Goal: Transaction & Acquisition: Purchase product/service

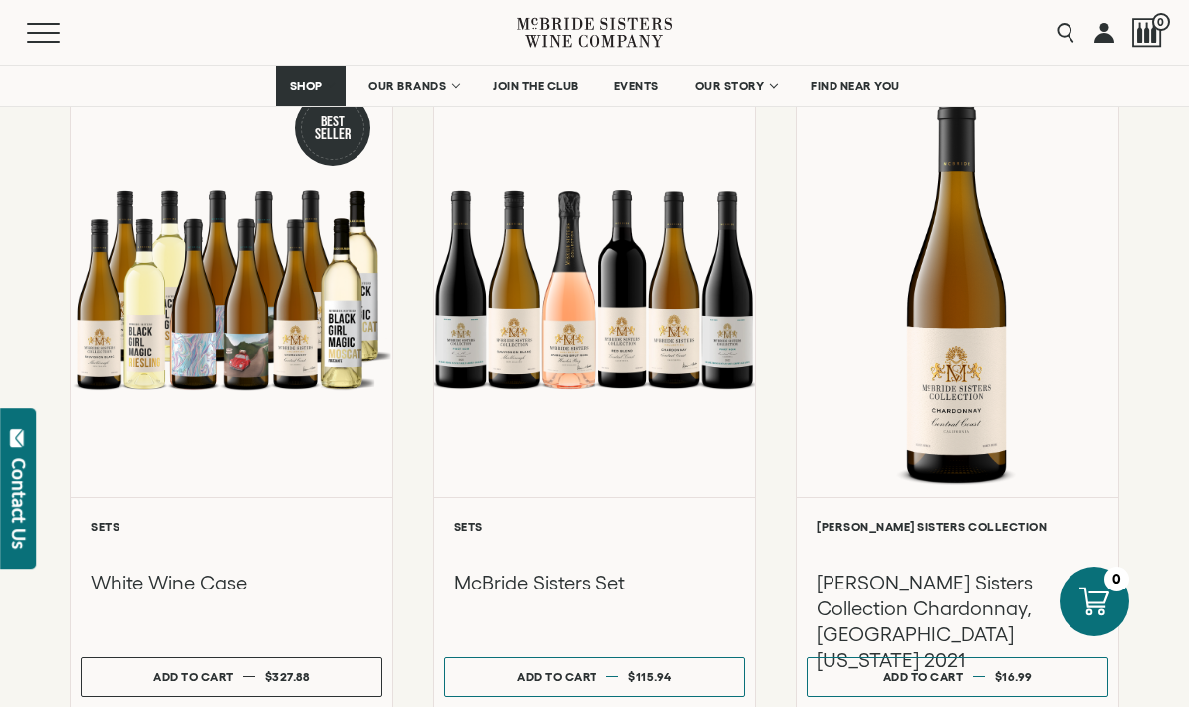
scroll to position [1652, 0]
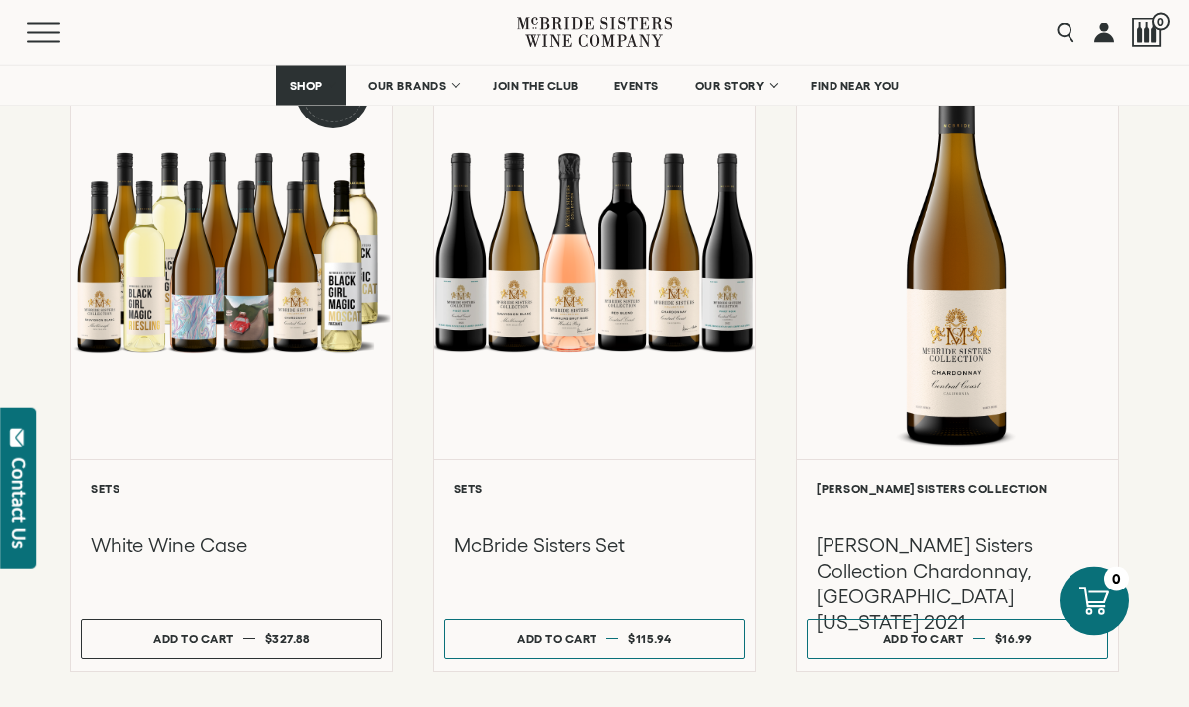
click at [666, 290] on div at bounding box center [595, 252] width 322 height 416
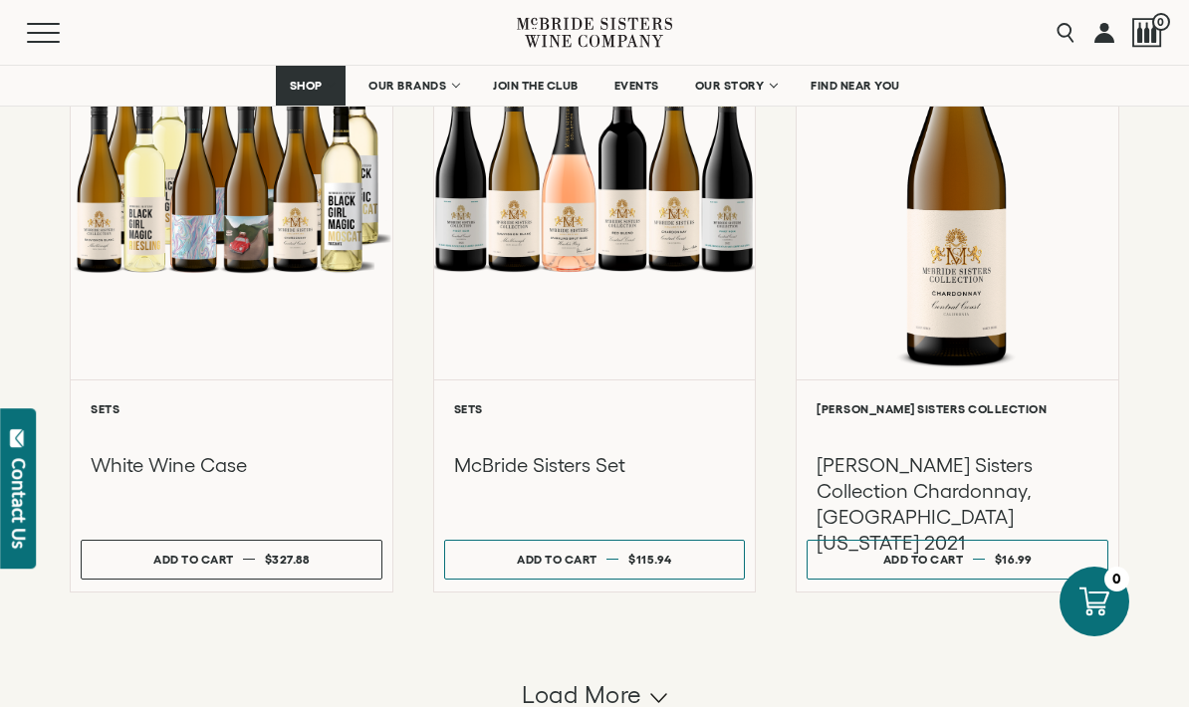
click at [280, 234] on div at bounding box center [232, 171] width 322 height 416
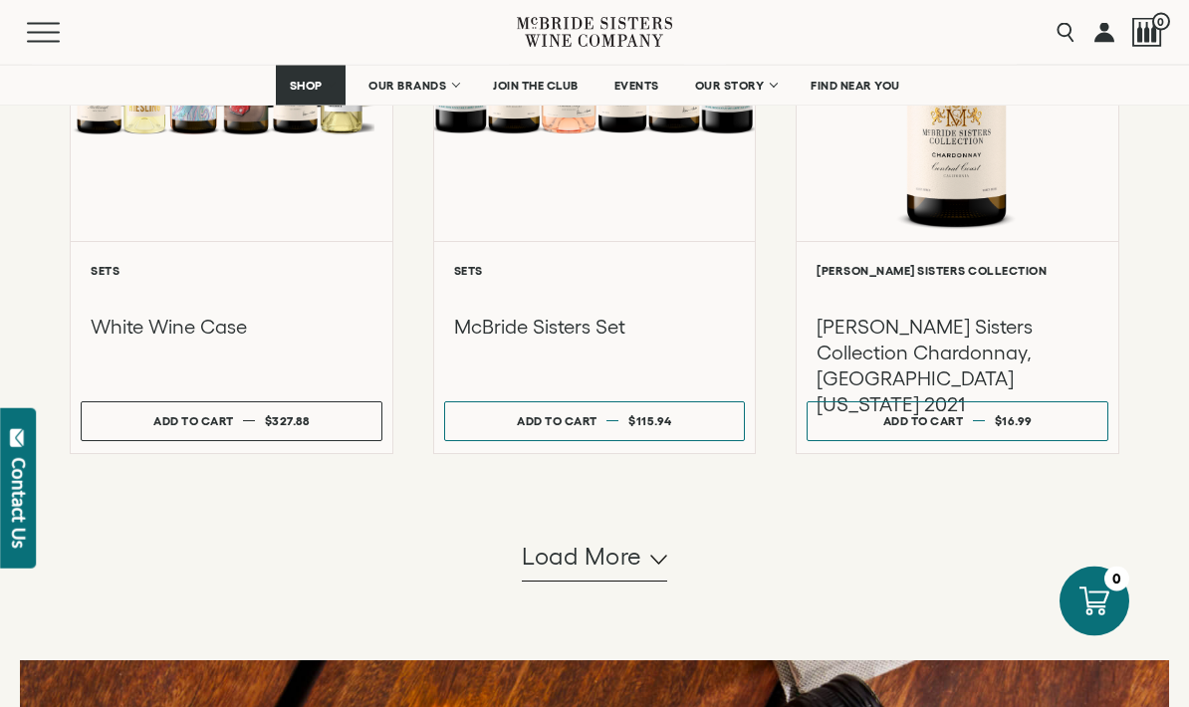
scroll to position [1871, 0]
click at [636, 564] on span "Load more" at bounding box center [582, 557] width 120 height 34
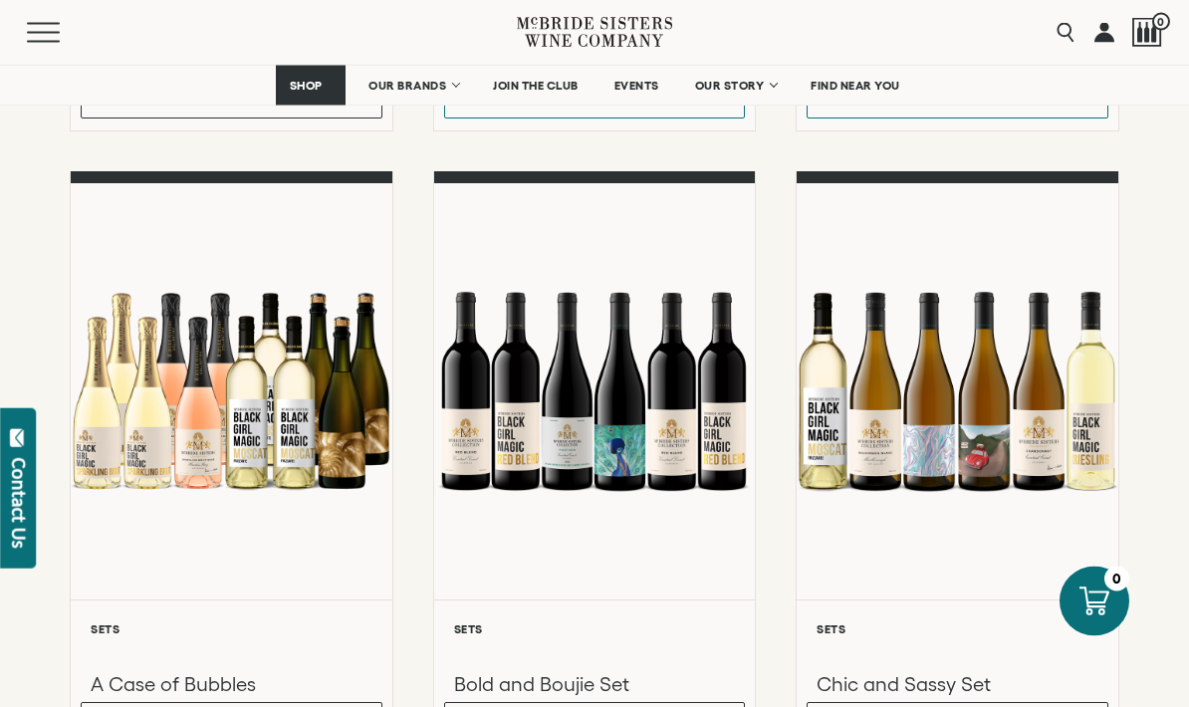
scroll to position [2193, 0]
click at [666, 438] on div at bounding box center [595, 391] width 322 height 416
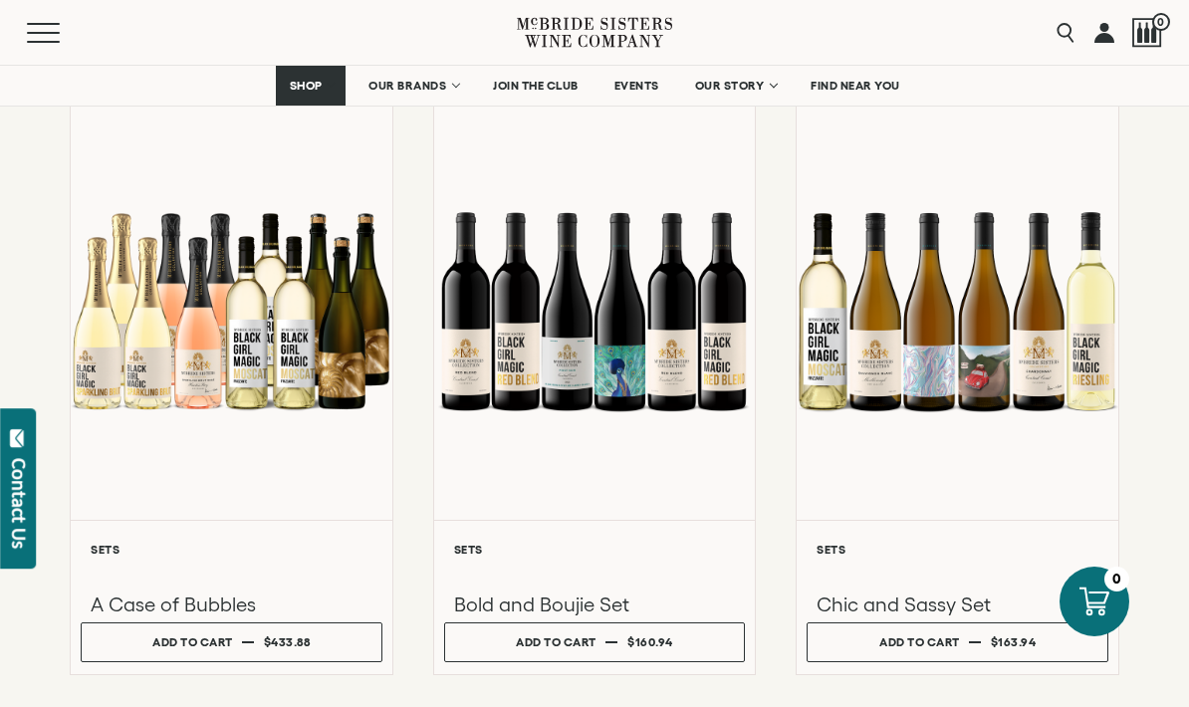
click at [829, 346] on div at bounding box center [957, 312] width 322 height 416
click at [281, 334] on div at bounding box center [232, 312] width 322 height 416
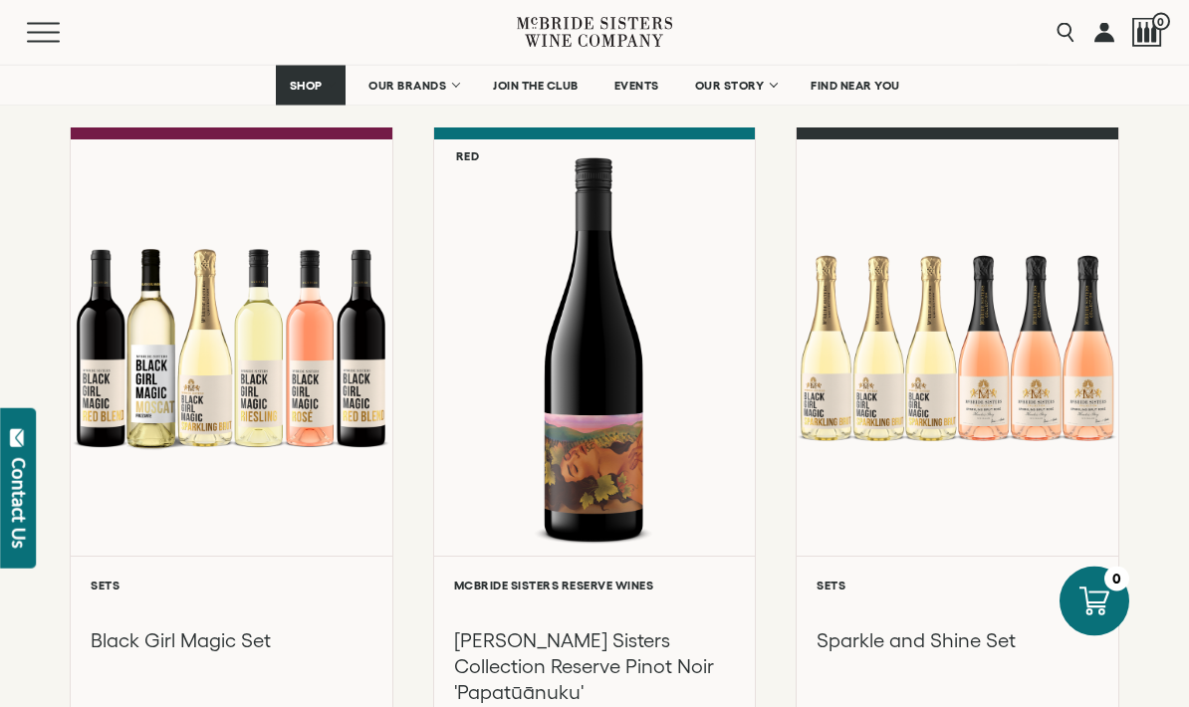
scroll to position [3601, 0]
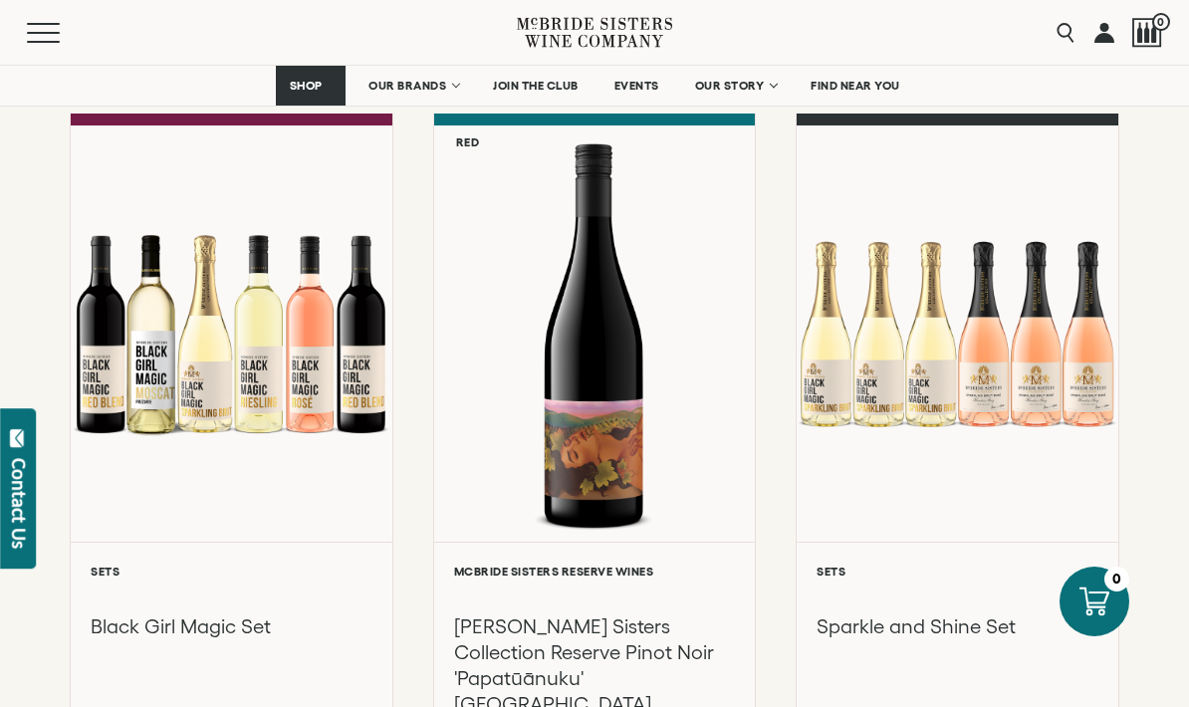
click at [829, 426] on div at bounding box center [957, 333] width 322 height 416
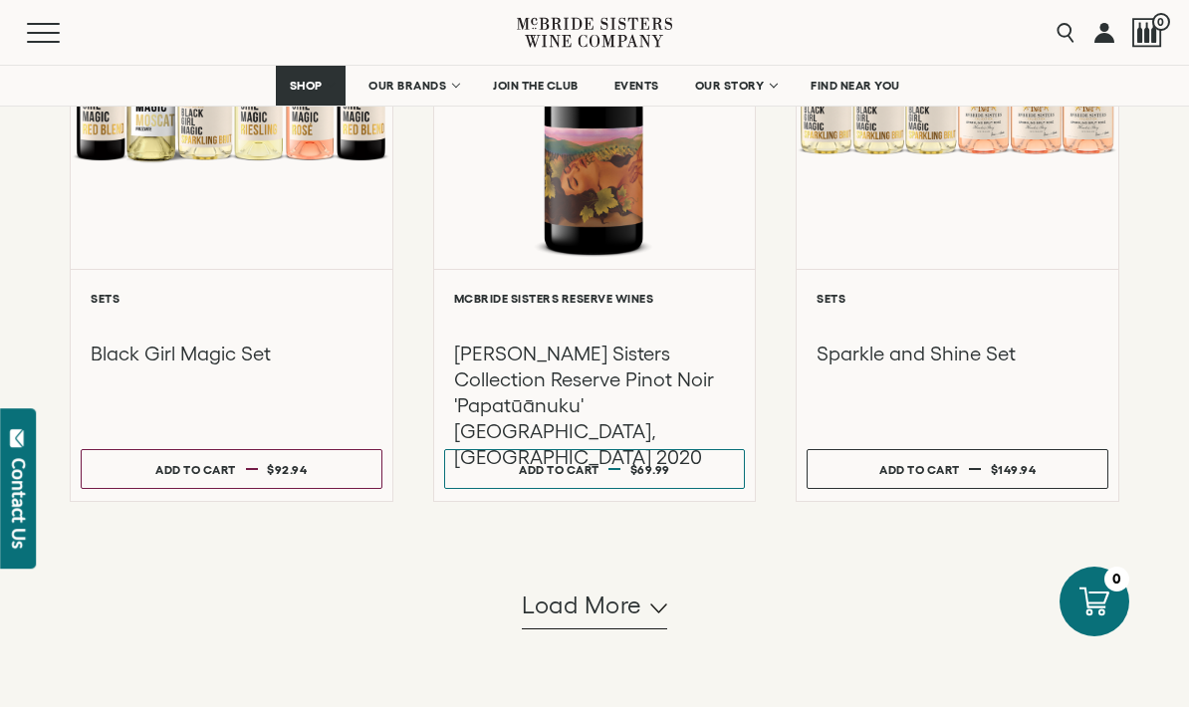
click at [639, 597] on span "Load more" at bounding box center [582, 605] width 120 height 34
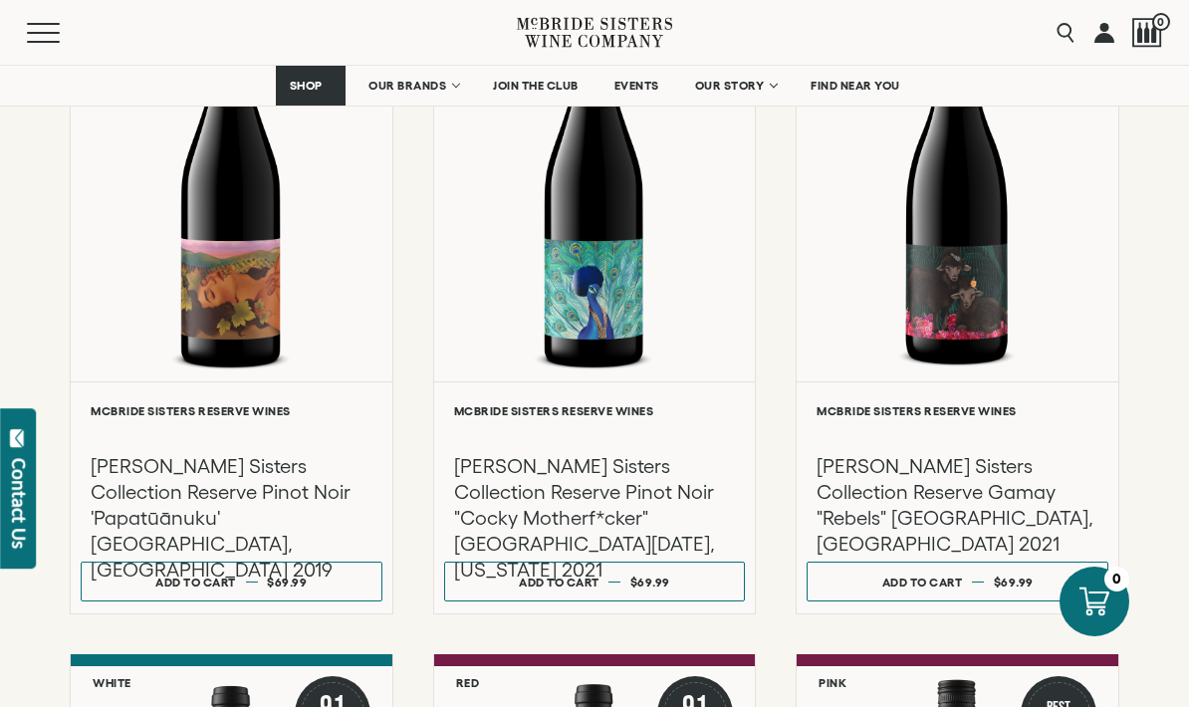
scroll to position [4468, 0]
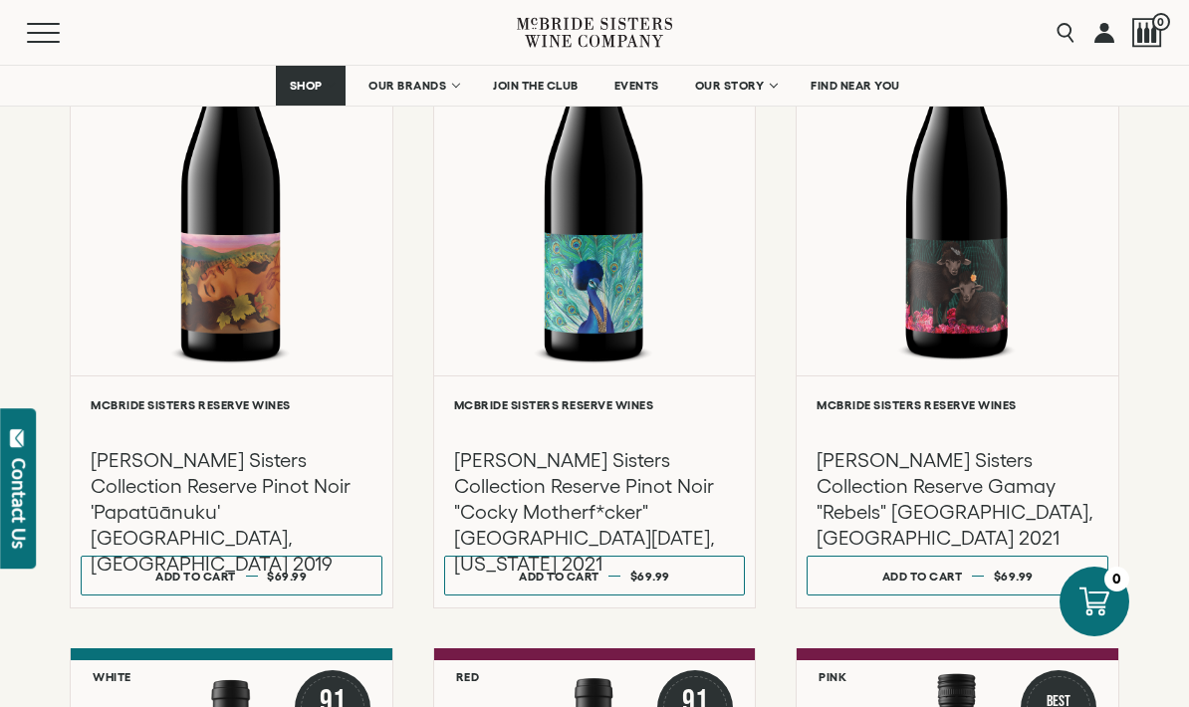
click at [616, 419] on div at bounding box center [595, 427] width 282 height 23
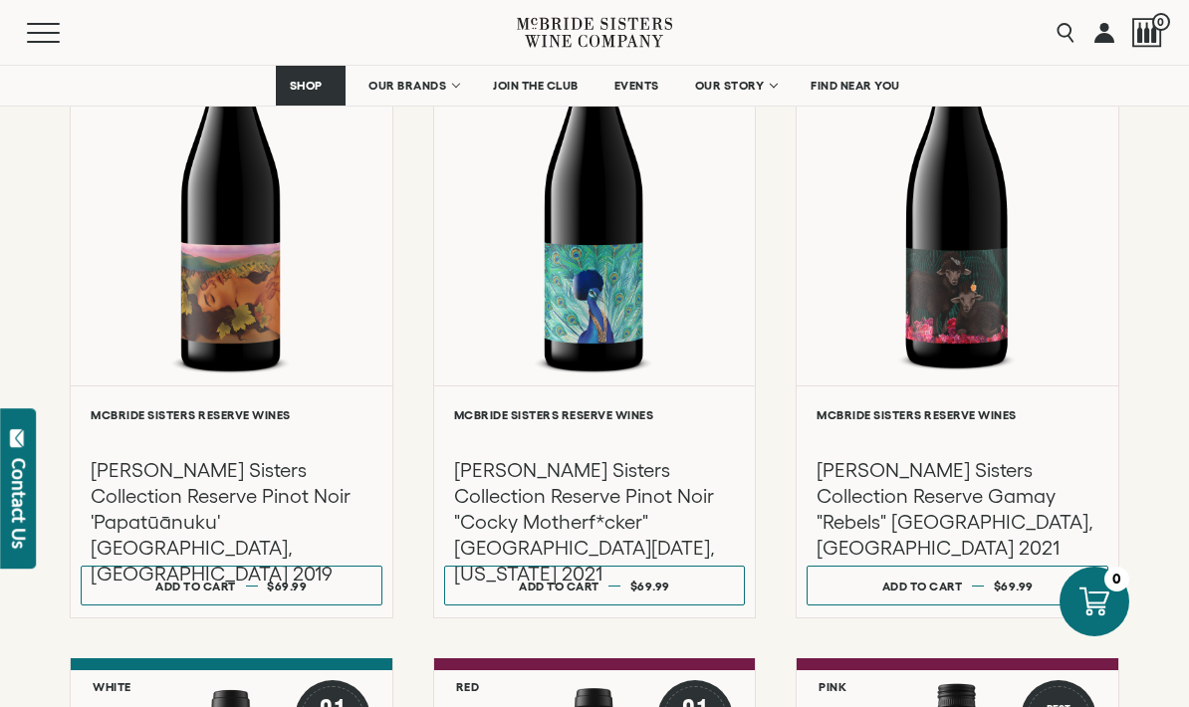
scroll to position [4459, 0]
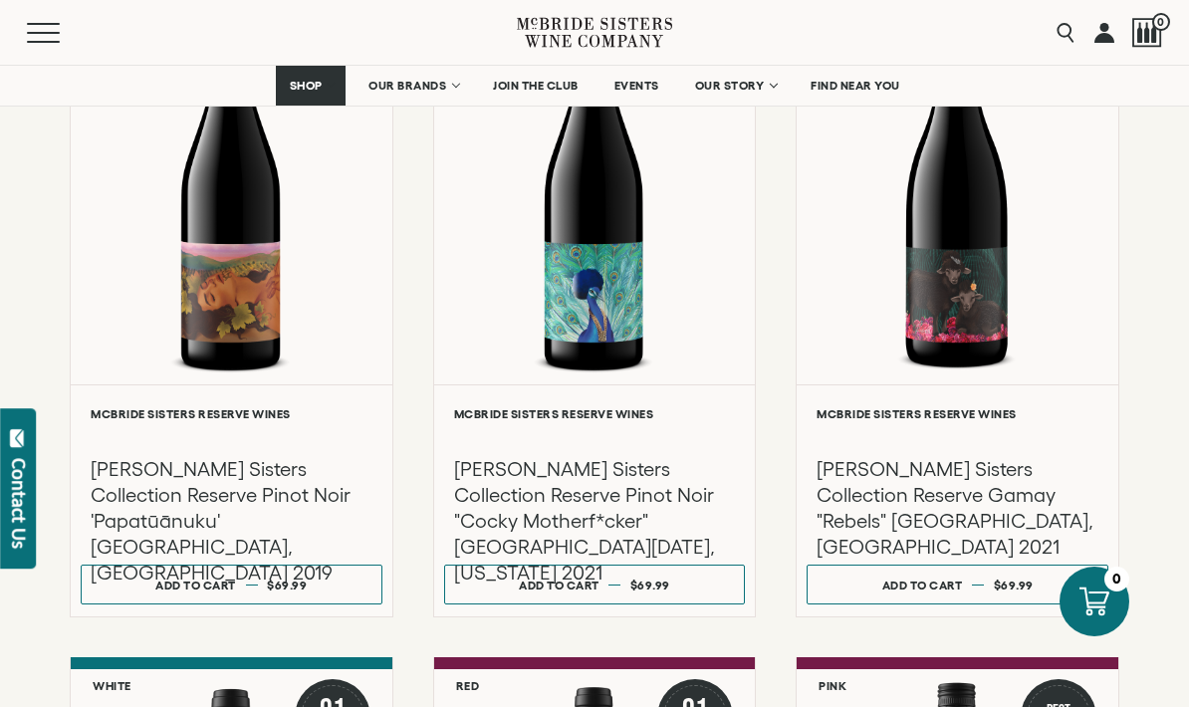
click at [829, 296] on div at bounding box center [957, 176] width 322 height 416
click at [263, 249] on div at bounding box center [232, 176] width 322 height 416
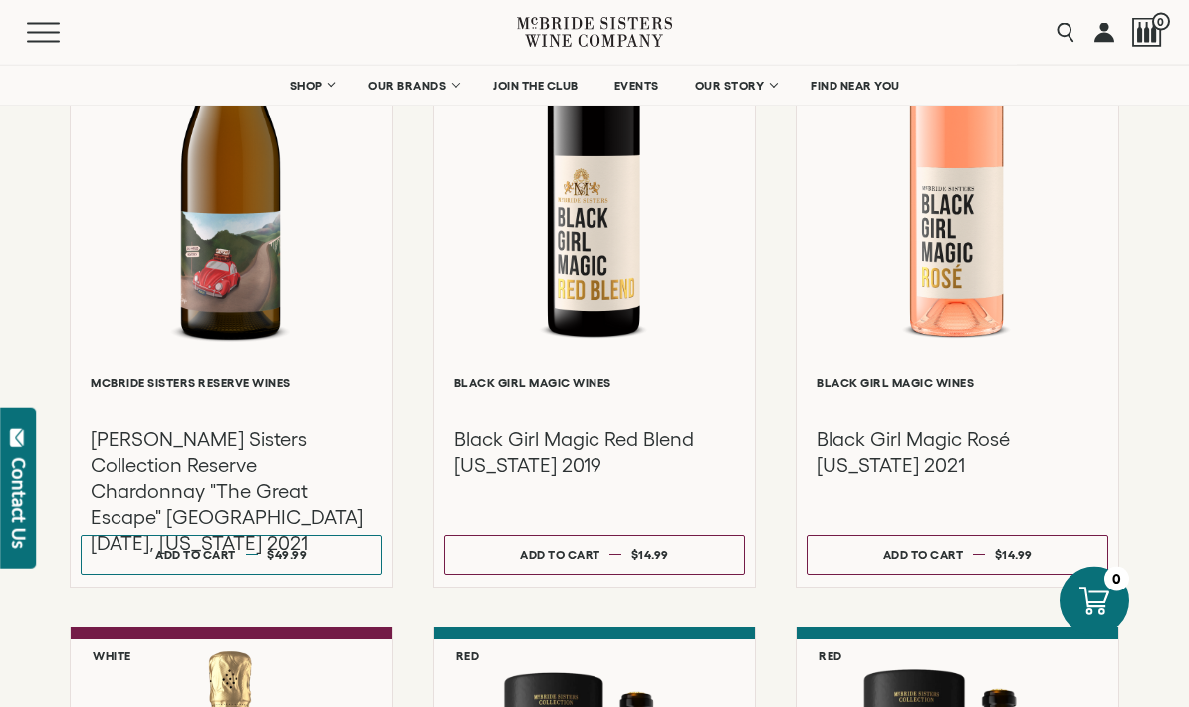
scroll to position [5191, 0]
click at [228, 250] on div at bounding box center [232, 145] width 322 height 416
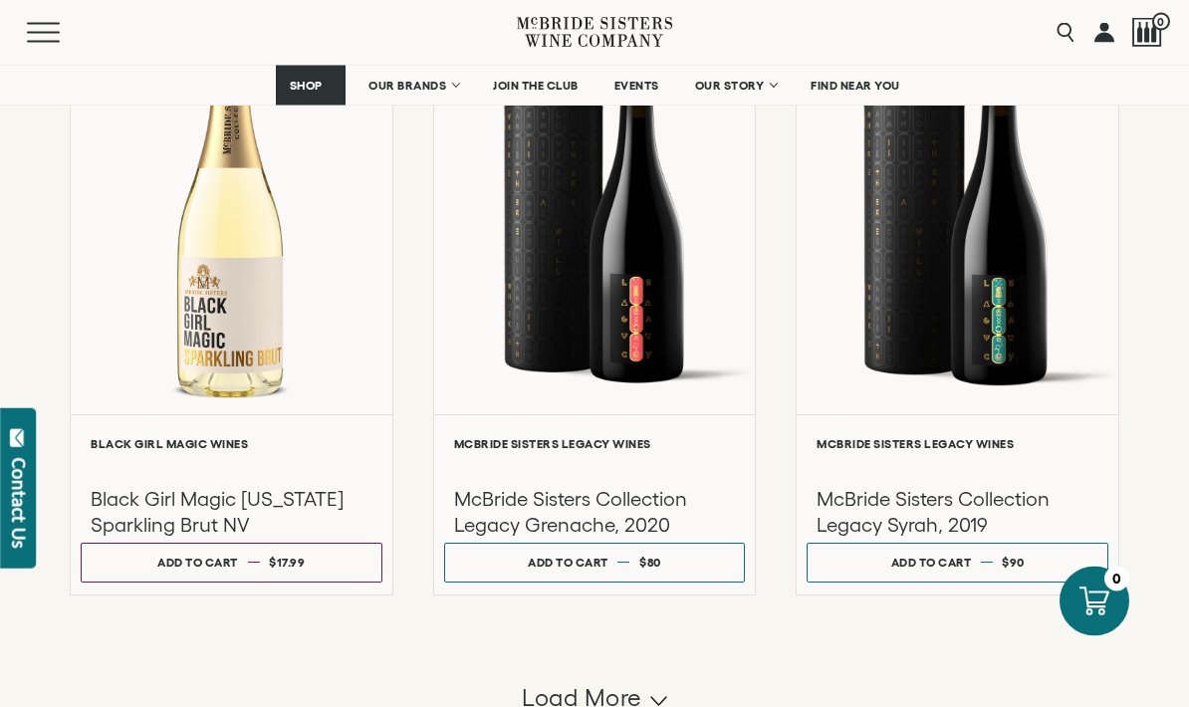
scroll to position [5842, 0]
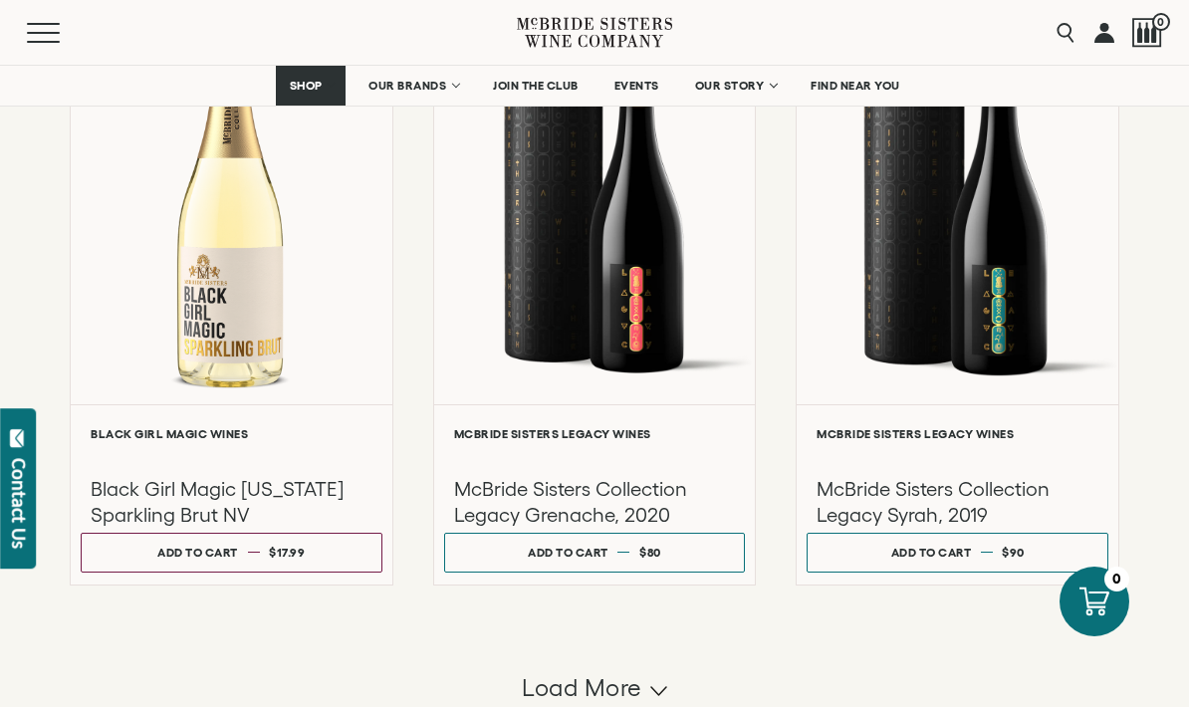
click at [621, 345] on div at bounding box center [595, 196] width 322 height 416
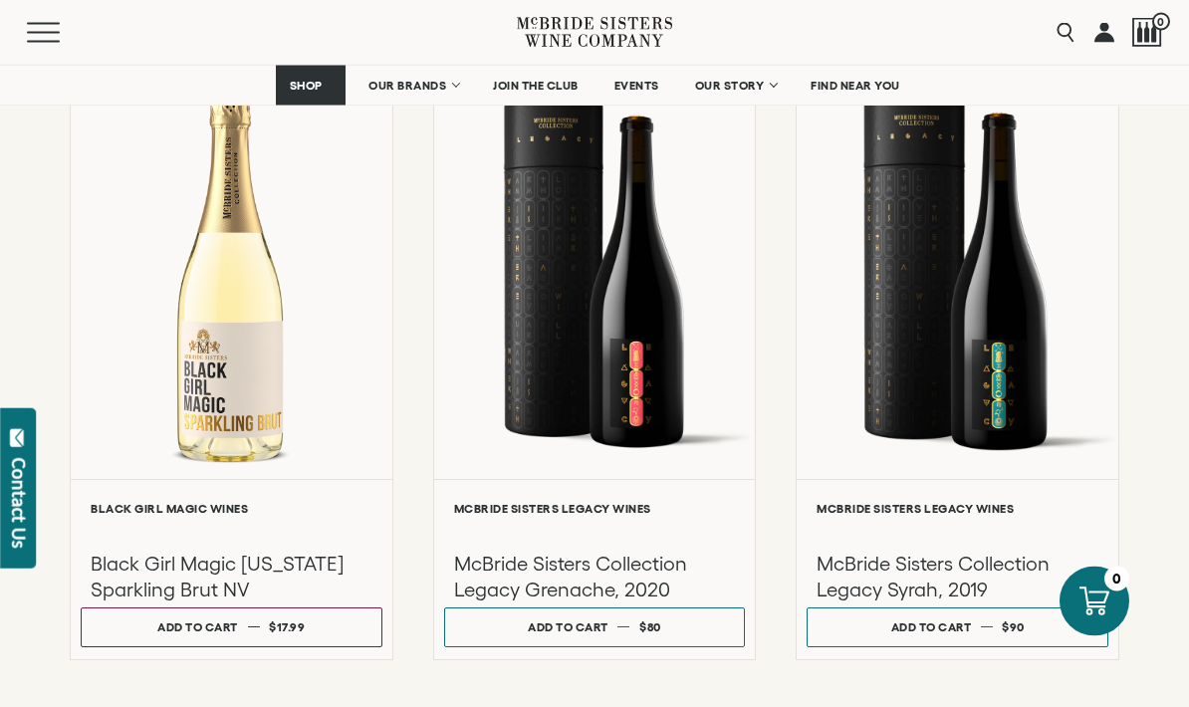
scroll to position [5770, 0]
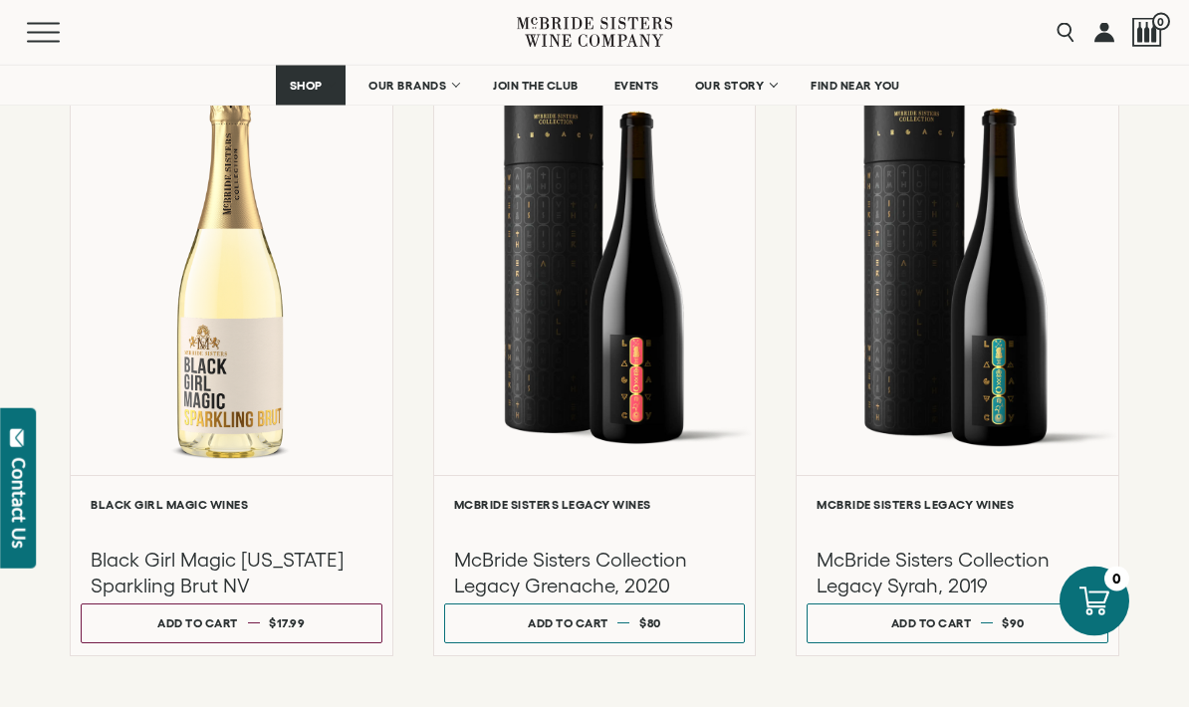
click at [829, 374] on div at bounding box center [957, 268] width 322 height 416
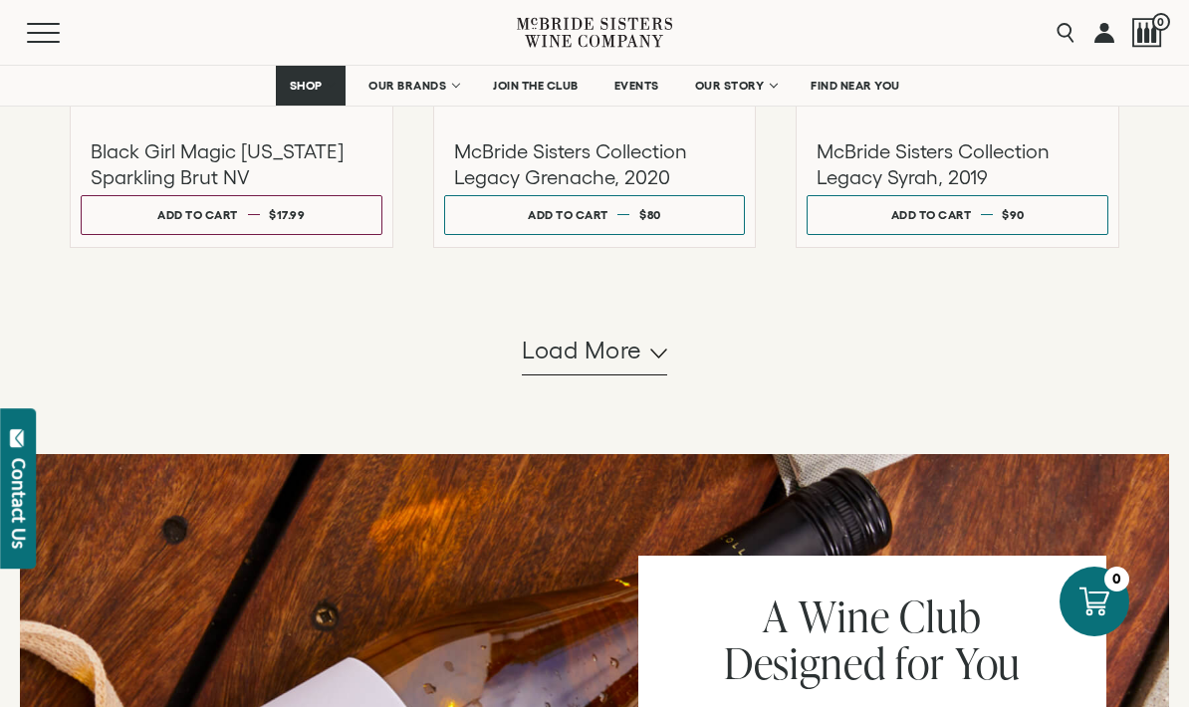
scroll to position [6176, 0]
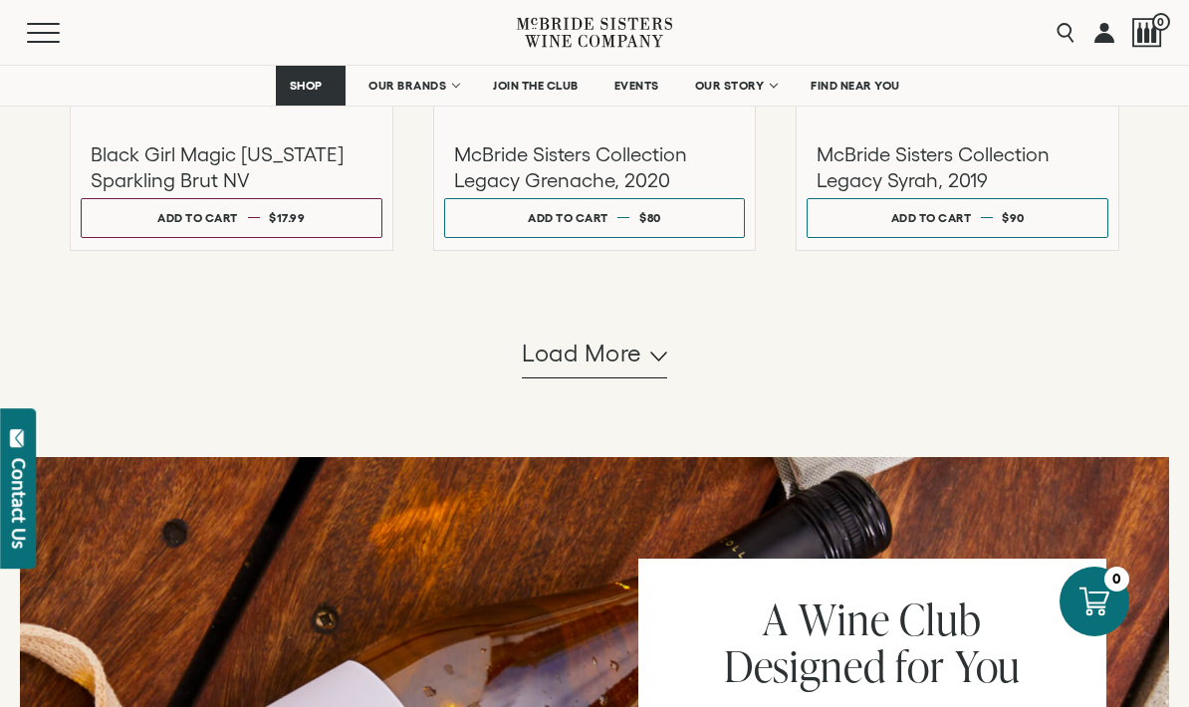
click at [643, 360] on button "Load more" at bounding box center [594, 355] width 145 height 48
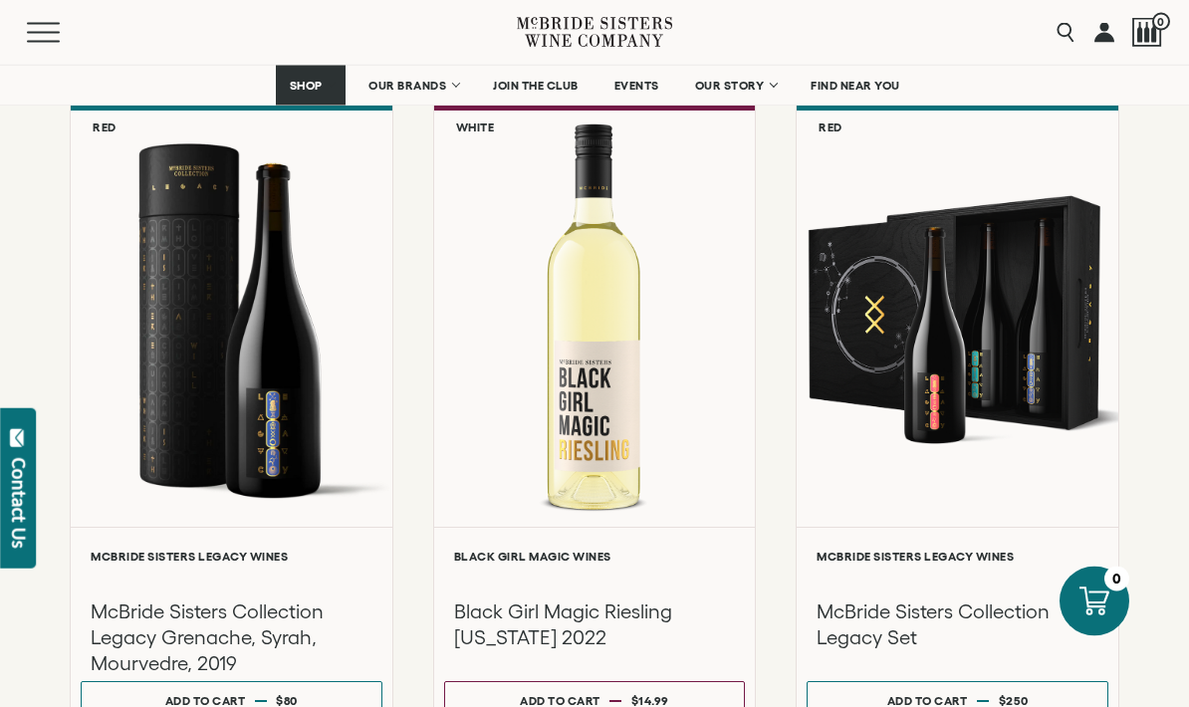
scroll to position [6369, 0]
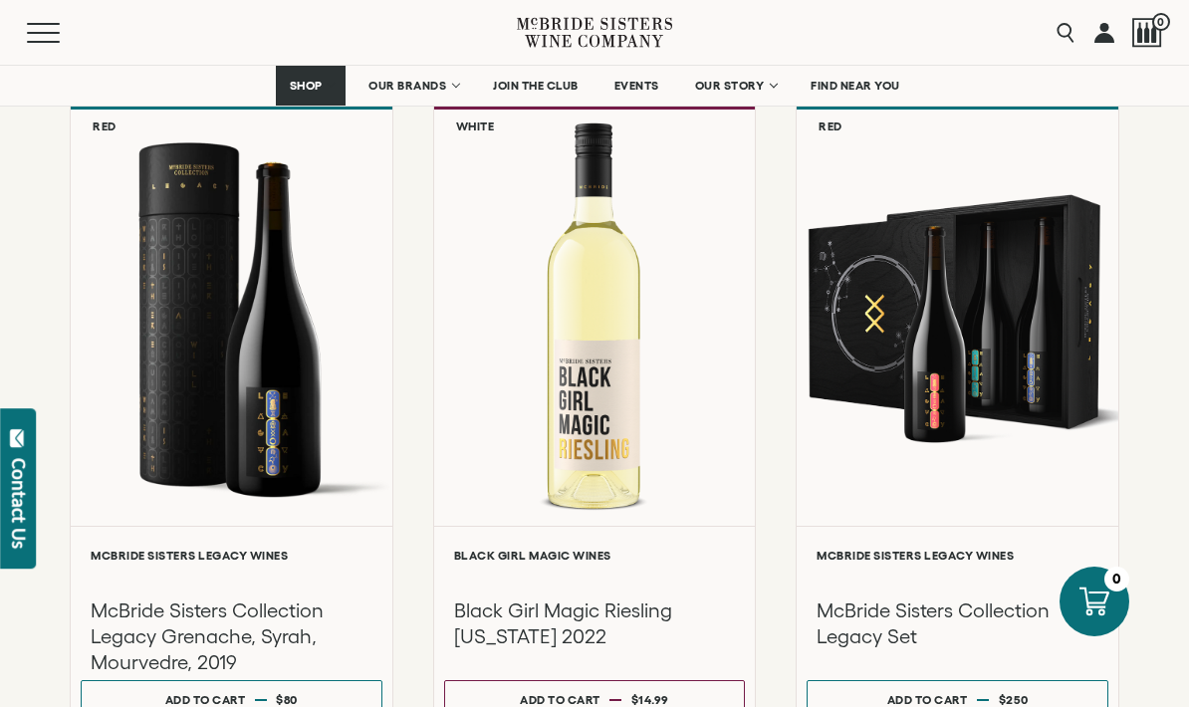
click at [237, 394] on div at bounding box center [232, 318] width 322 height 416
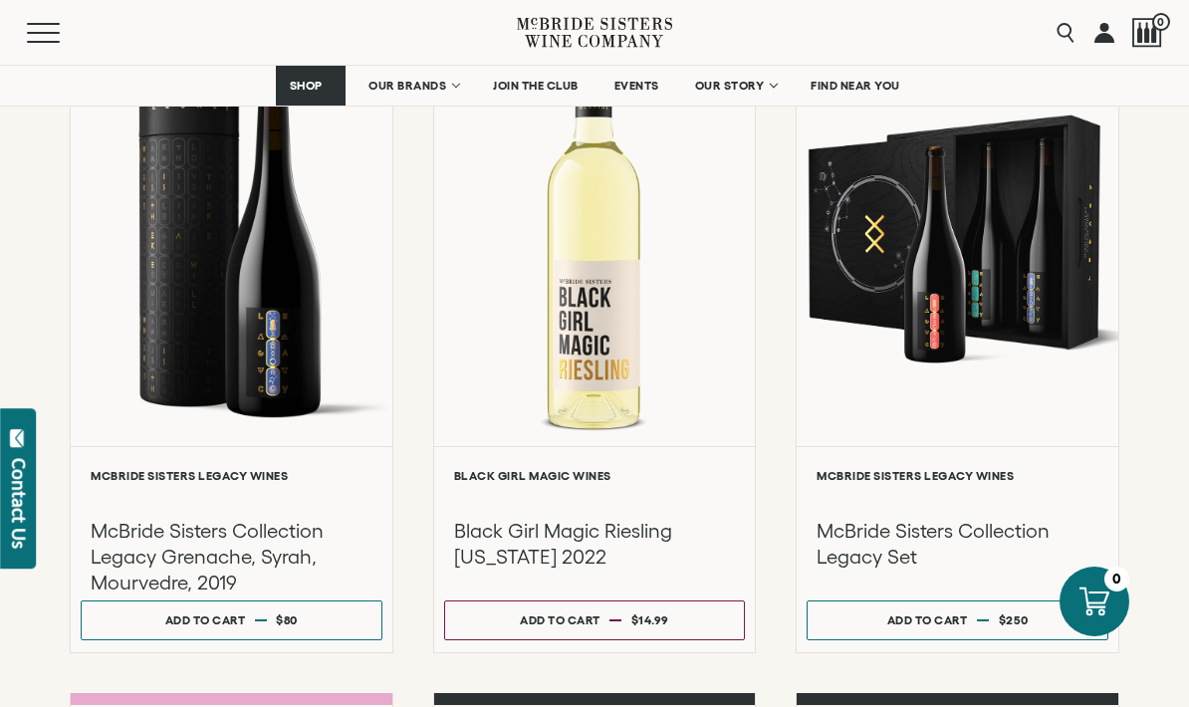
click at [829, 314] on div at bounding box center [957, 238] width 322 height 416
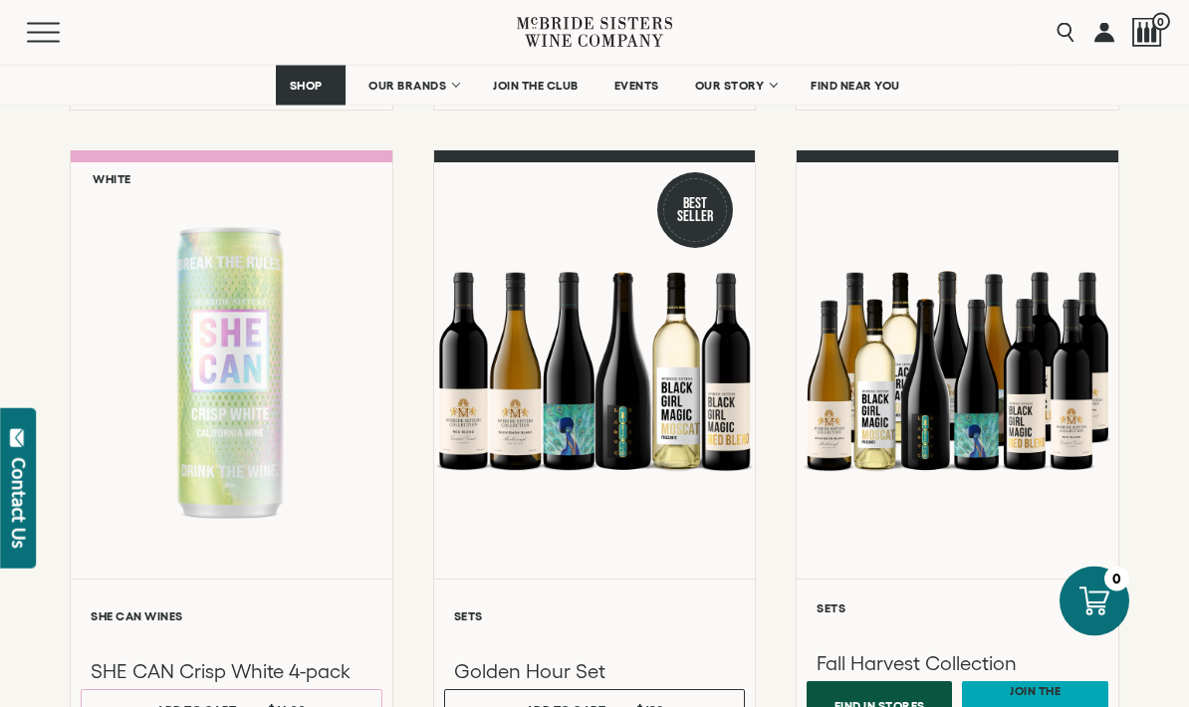
scroll to position [6992, 0]
click at [659, 433] on div at bounding box center [595, 370] width 322 height 416
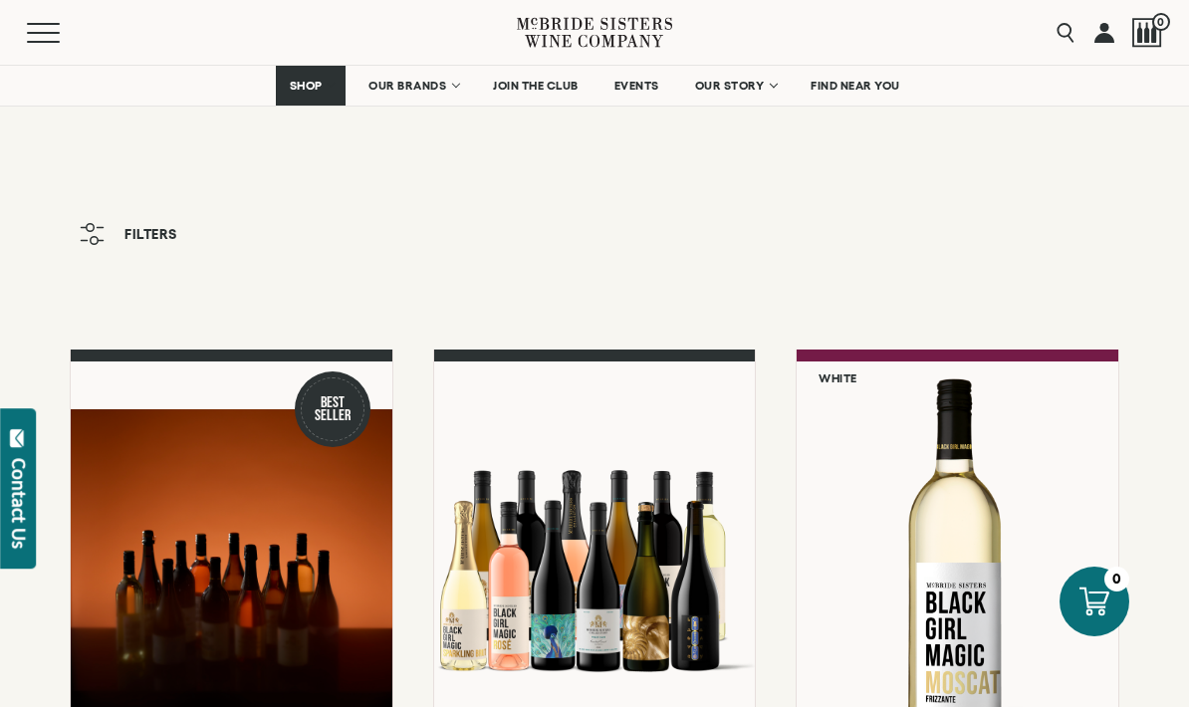
scroll to position [7071, 0]
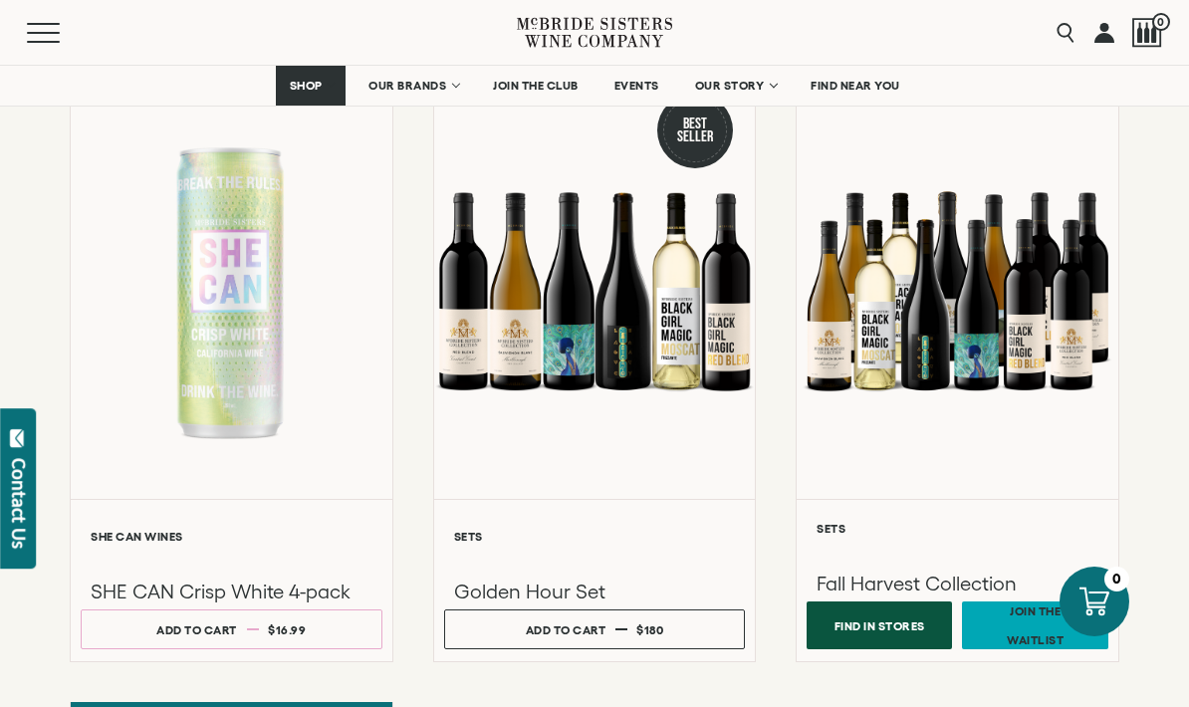
click at [829, 335] on div at bounding box center [957, 291] width 322 height 416
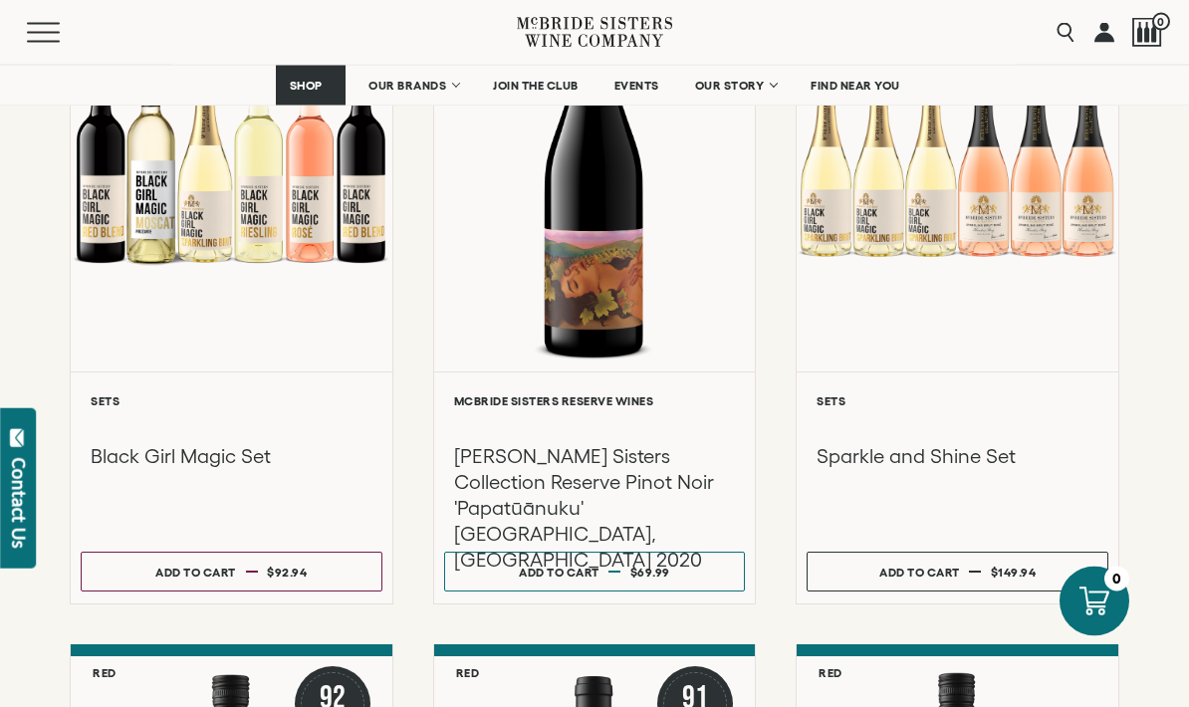
scroll to position [3772, 0]
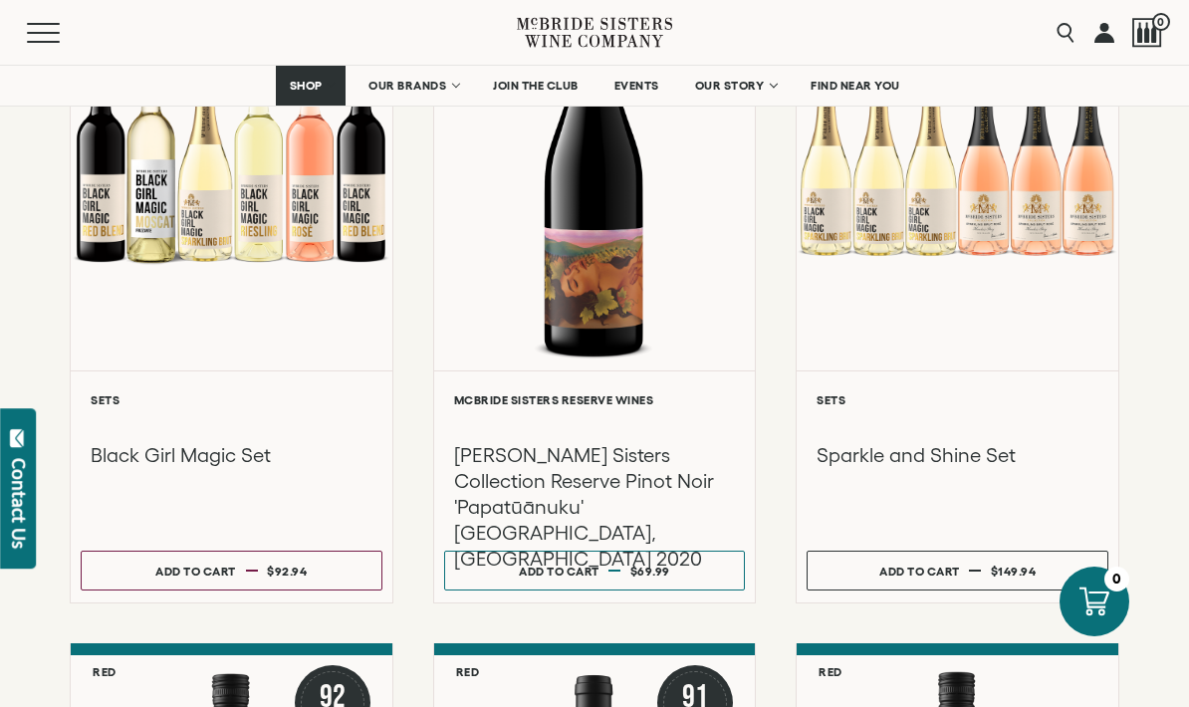
click at [829, 569] on button "Add to cart Regular price $149.94 Regular price Sale price $149.94 Unit price /…" at bounding box center [957, 571] width 302 height 40
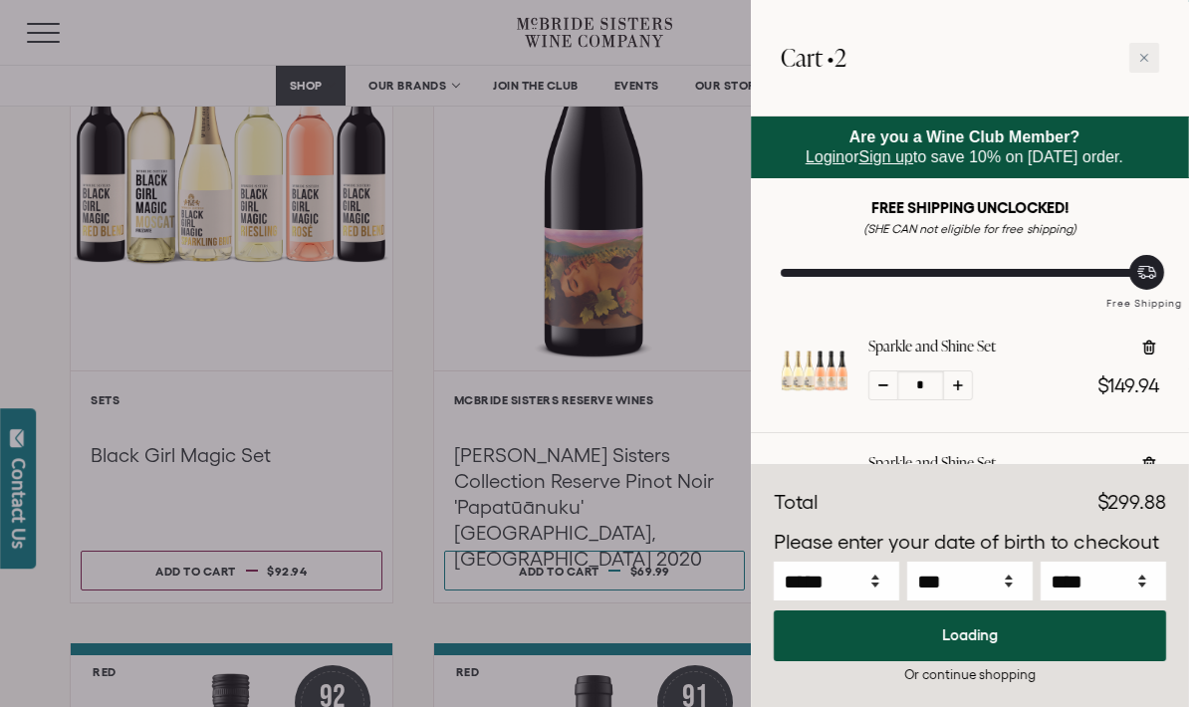
select select "****"
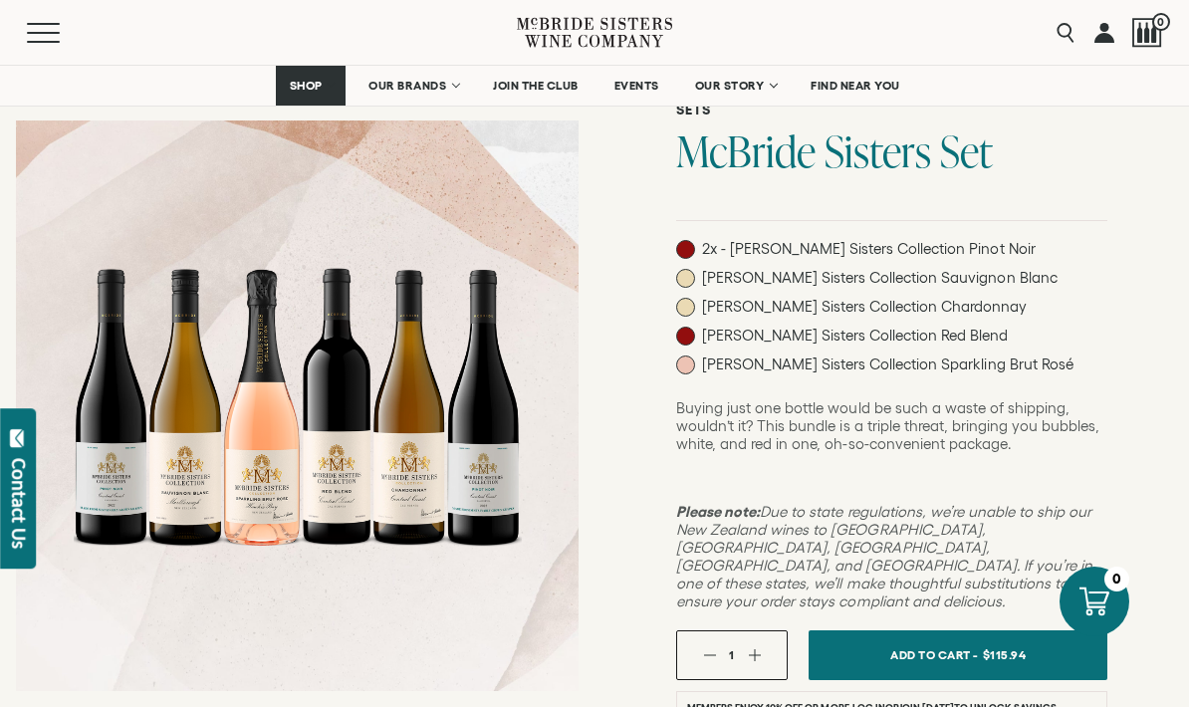
scroll to position [234, 0]
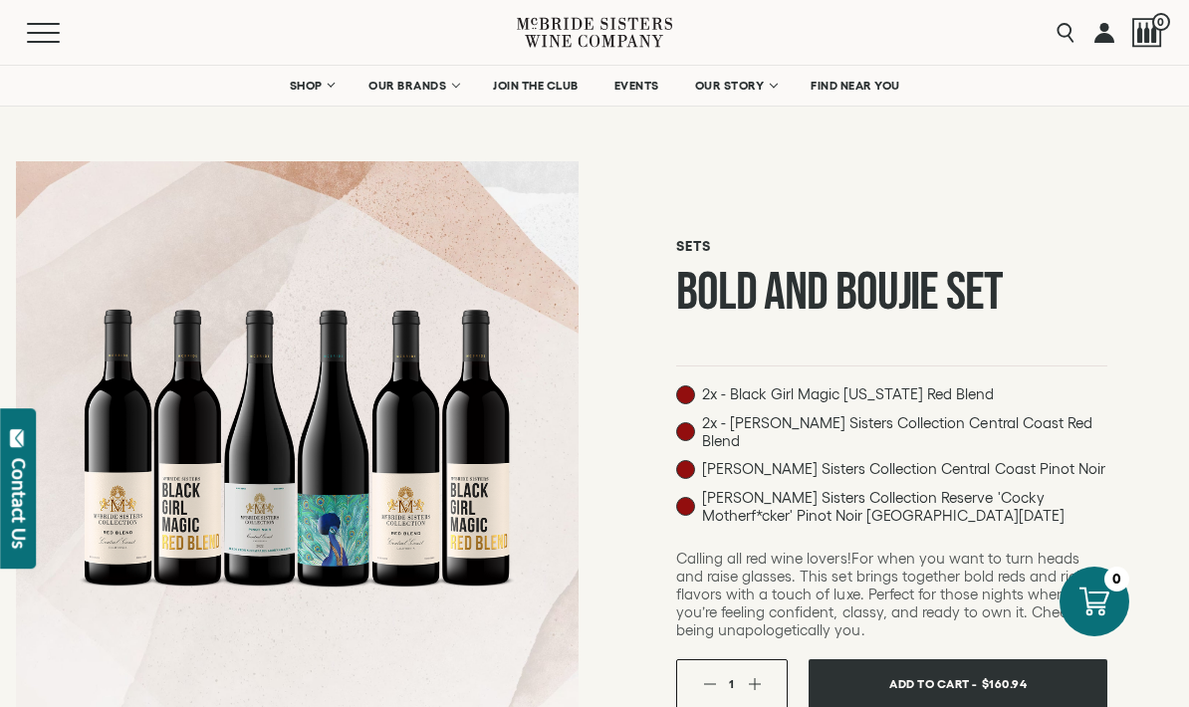
scroll to position [33, 0]
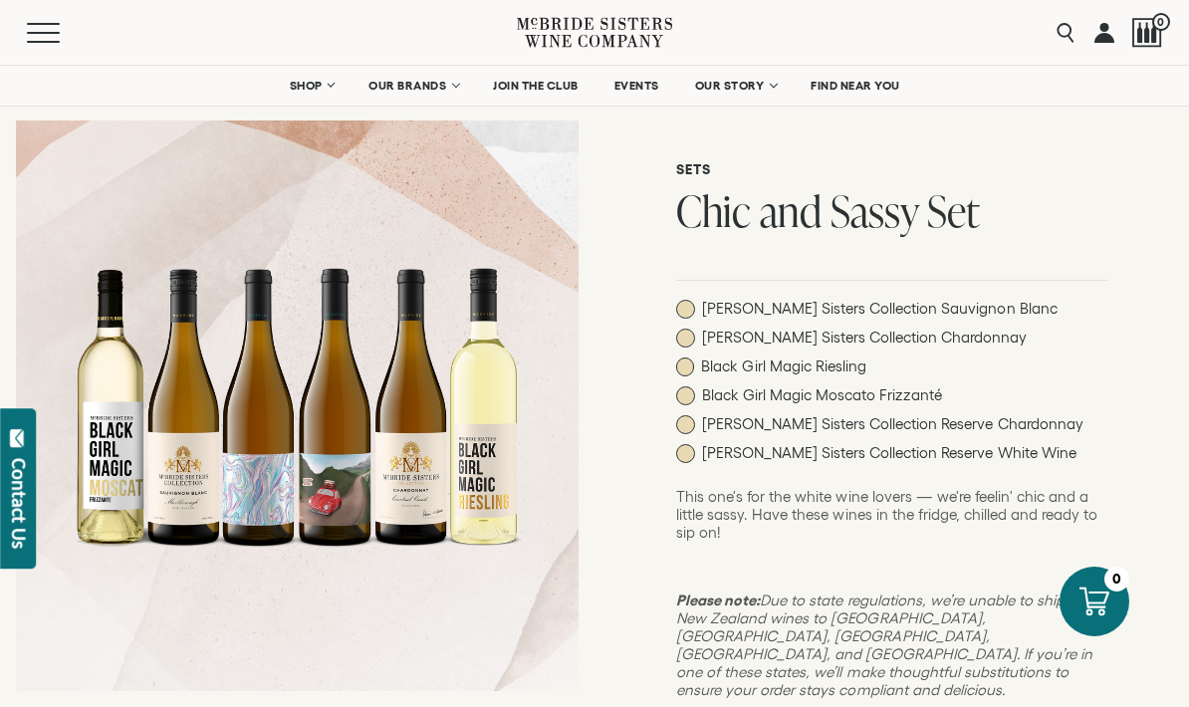
scroll to position [41, 0]
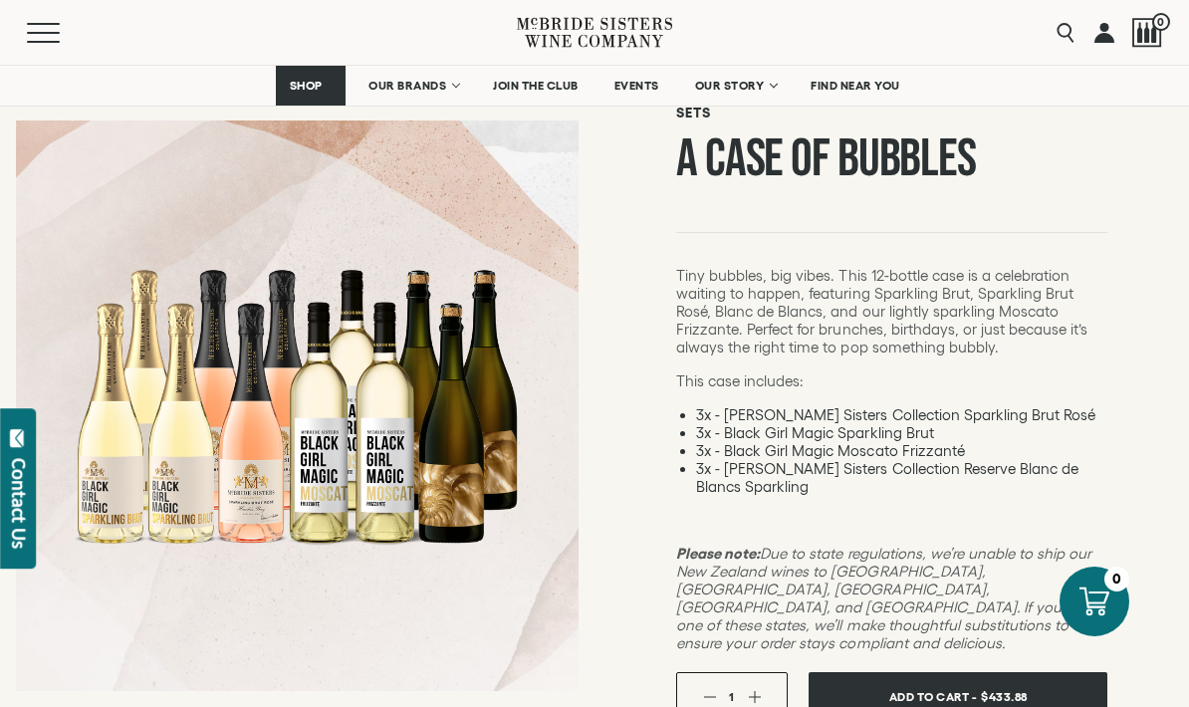
scroll to position [178, 0]
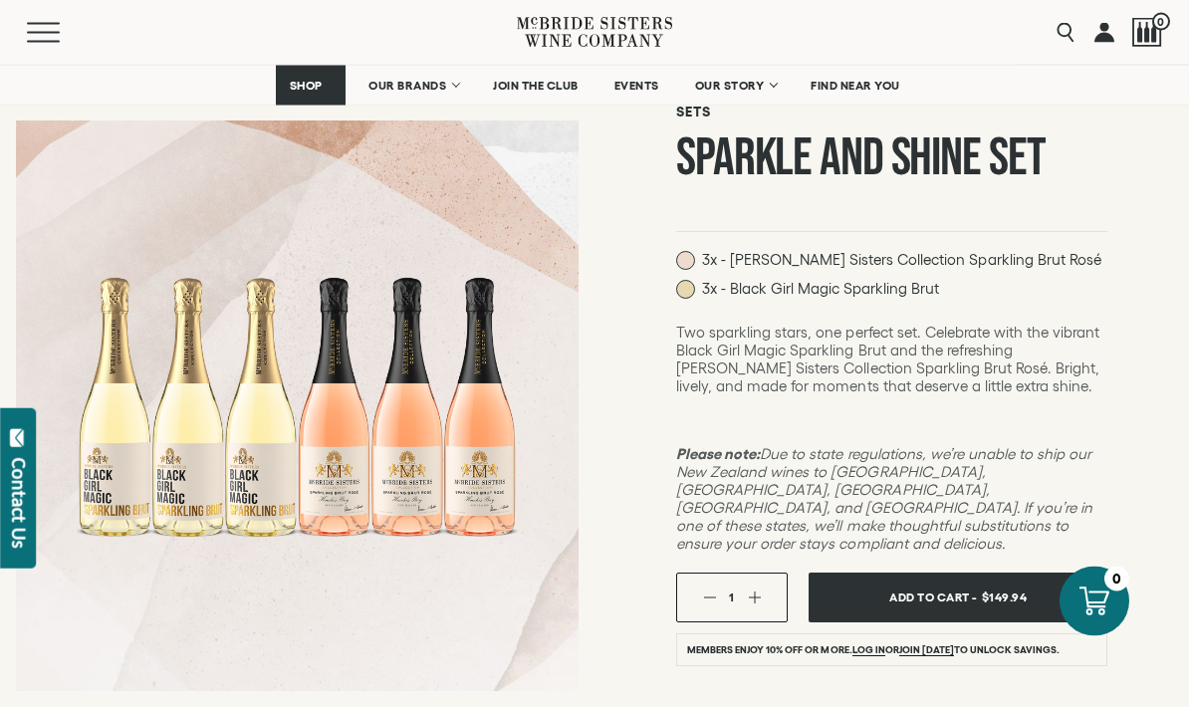
scroll to position [152, 0]
click at [977, 582] on span "Add To Cart -" at bounding box center [933, 596] width 88 height 29
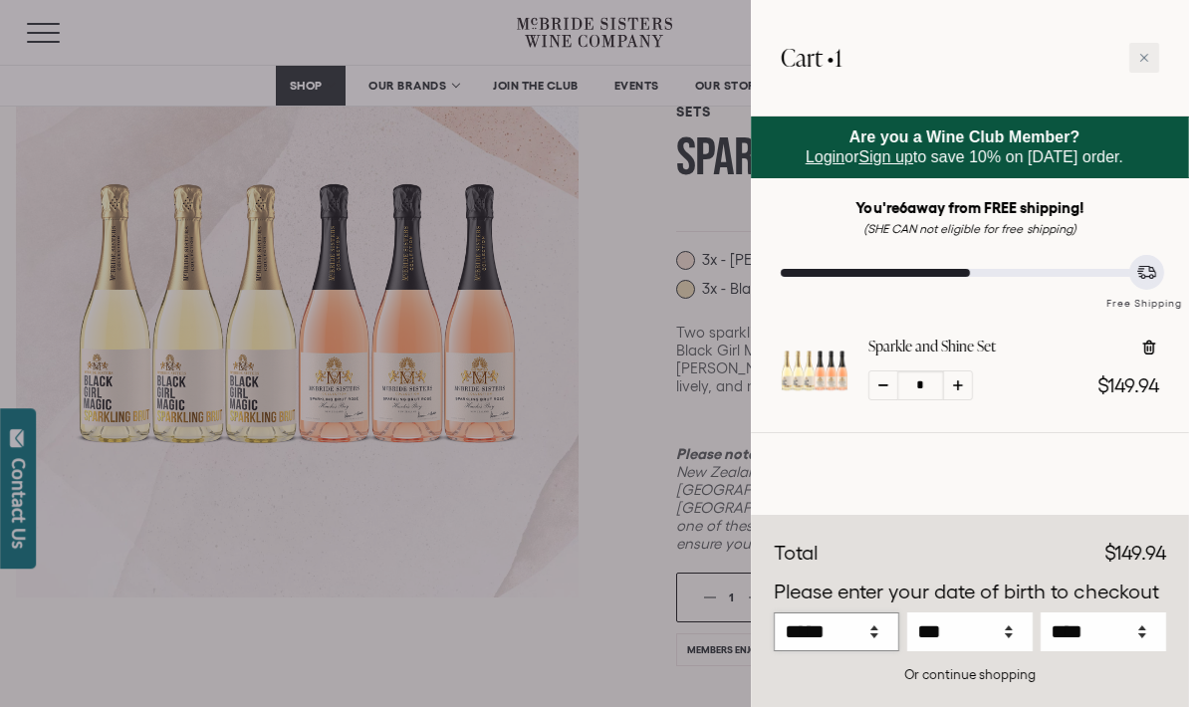
click at [888, 651] on select "***** *** *** *** *** *** *** *** *** *** *** *** ***" at bounding box center [836, 631] width 125 height 39
select select "*"
click at [1015, 651] on select "*** * * * * * * * * * ** ** ** ** ** ** ** ** ** ** ** ** ** ** ** ** ** ** ** …" at bounding box center [969, 631] width 125 height 39
select select "*"
click at [1134, 651] on select "**** **** **** **** **** **** **** **** **** **** **** **** **** **** **** ****…" at bounding box center [1102, 631] width 125 height 39
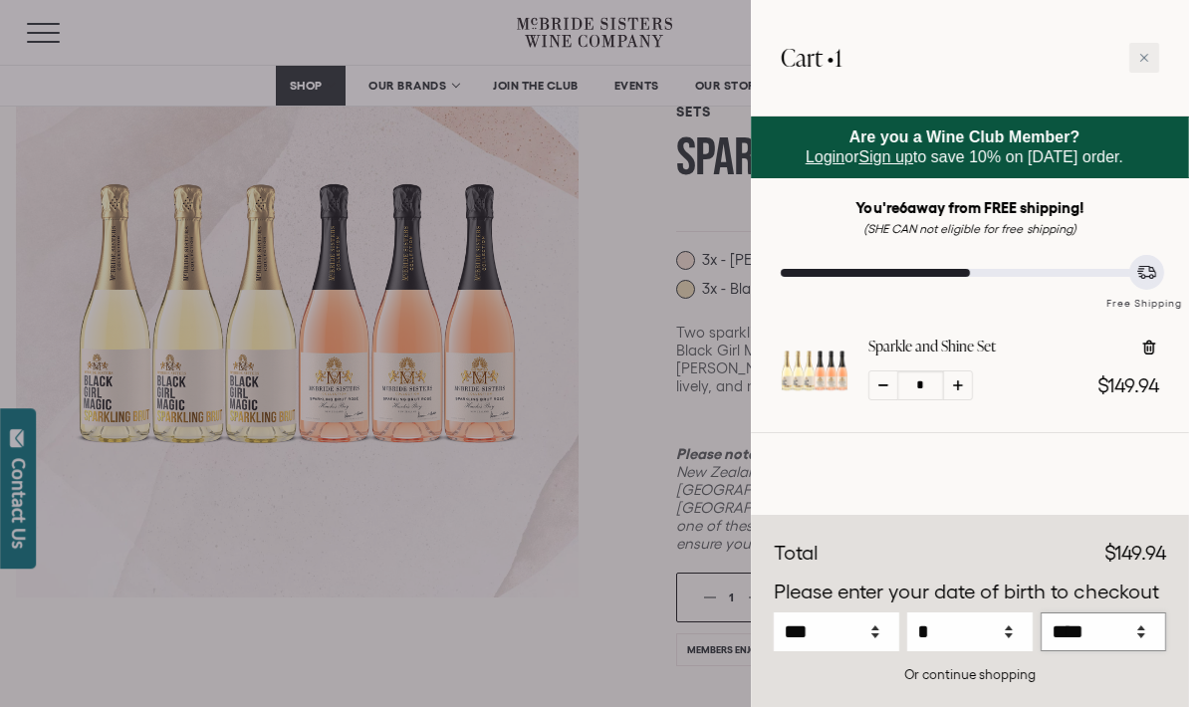
select select "****"
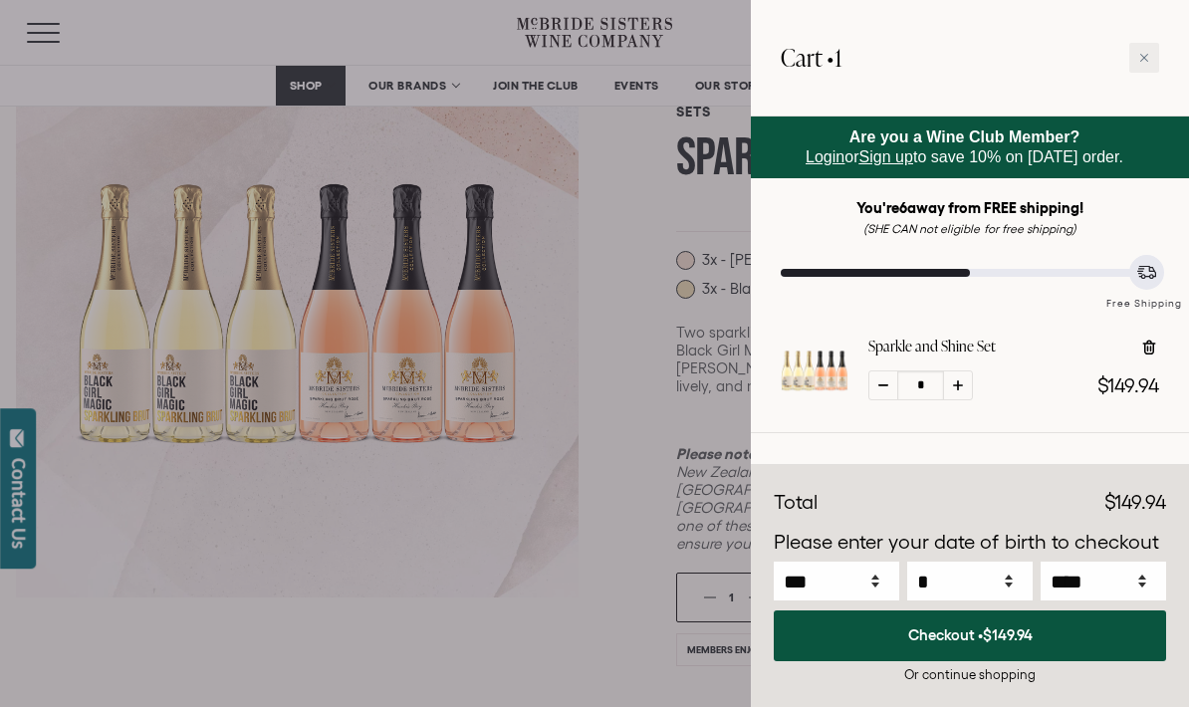
click at [659, 684] on div at bounding box center [594, 353] width 1189 height 707
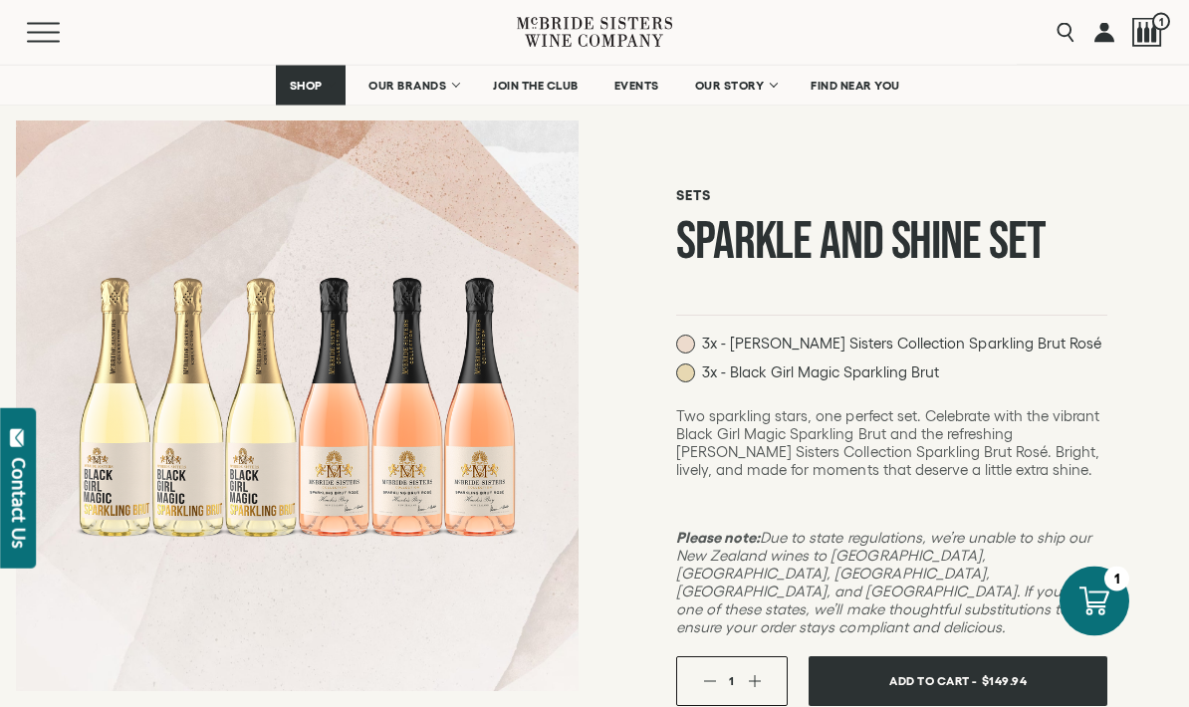
scroll to position [0, 0]
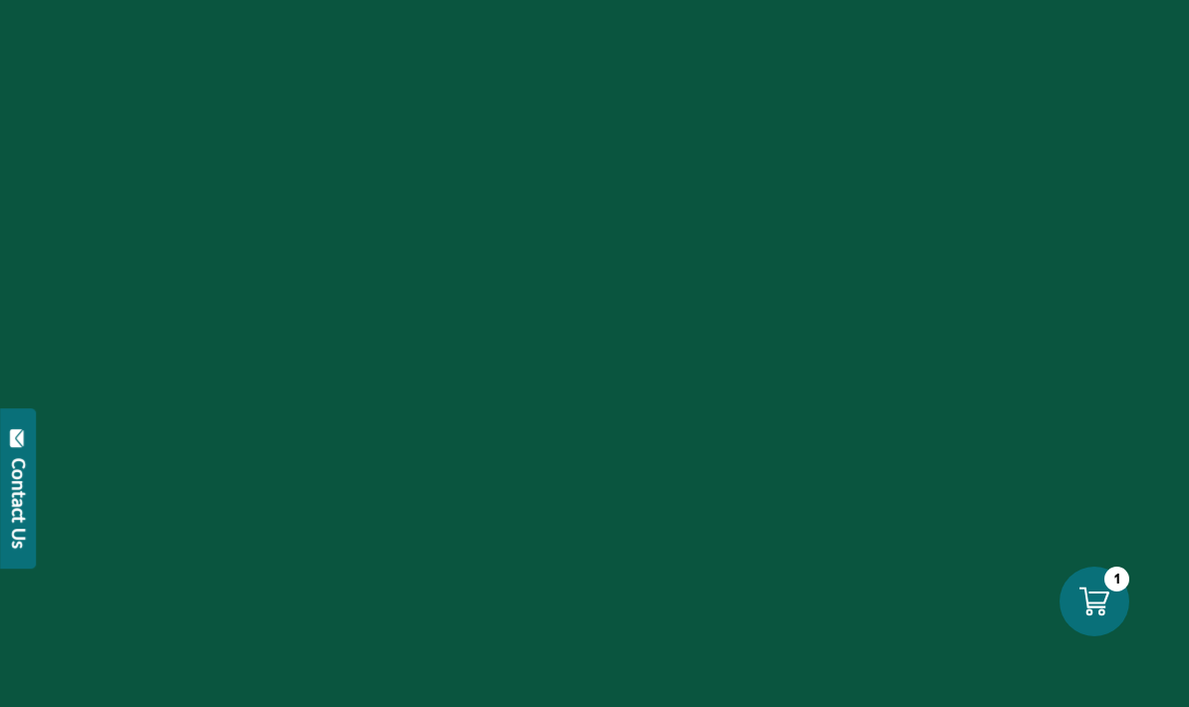
select select "****"
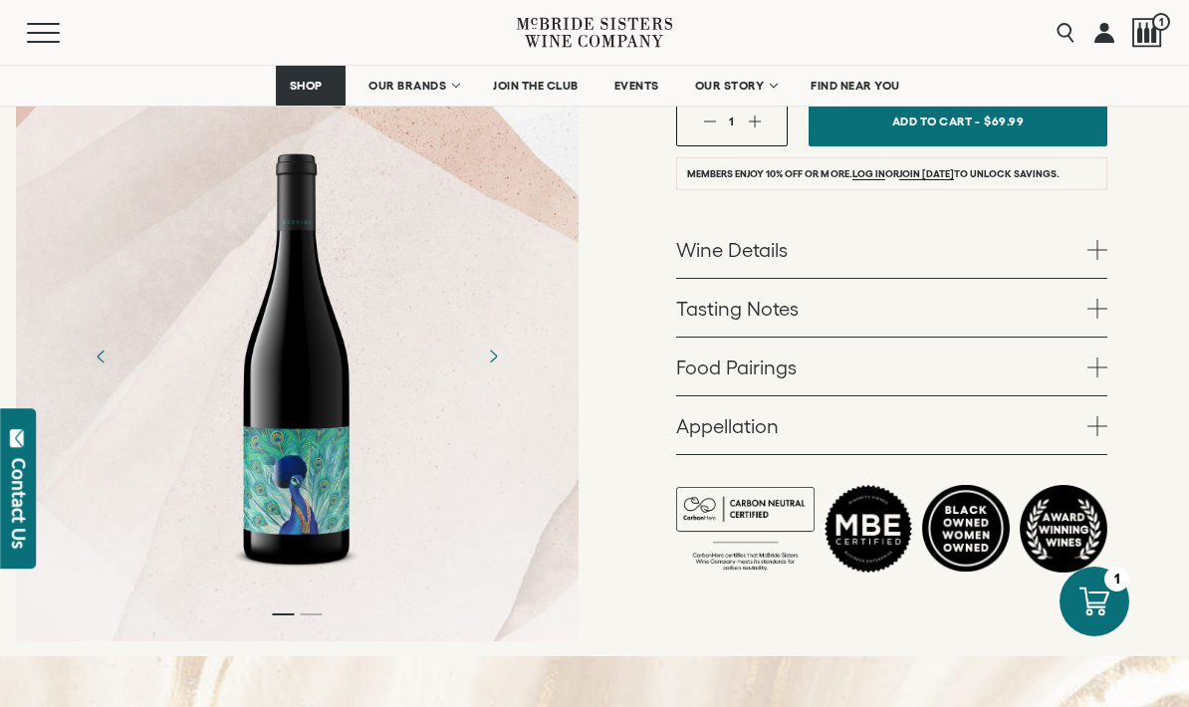
scroll to position [712, 0]
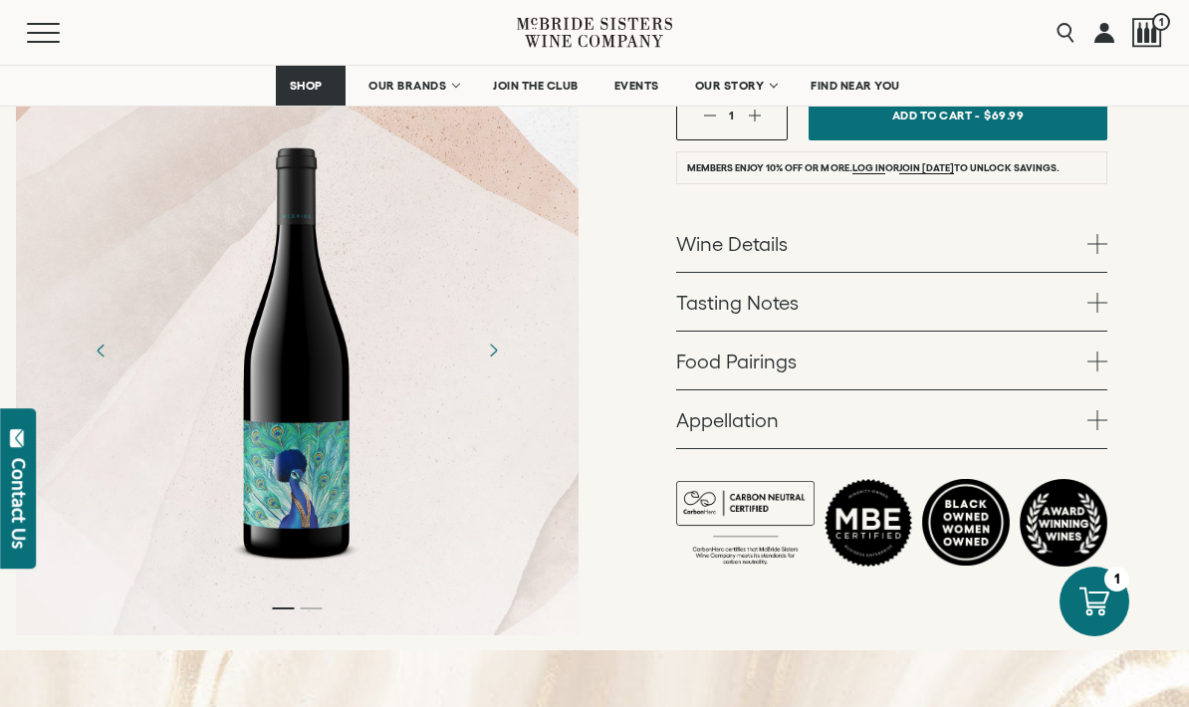
click at [1030, 223] on link "Wine Details" at bounding box center [891, 243] width 431 height 58
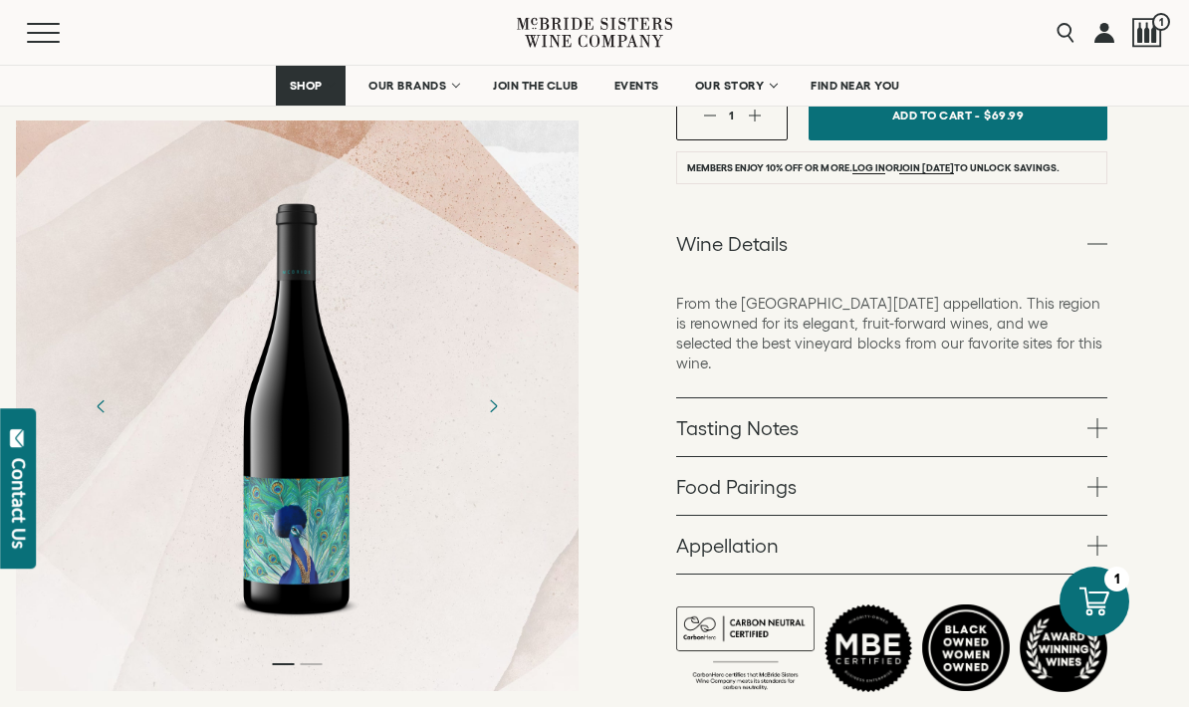
click at [1086, 457] on link "Food Pairings" at bounding box center [891, 486] width 431 height 58
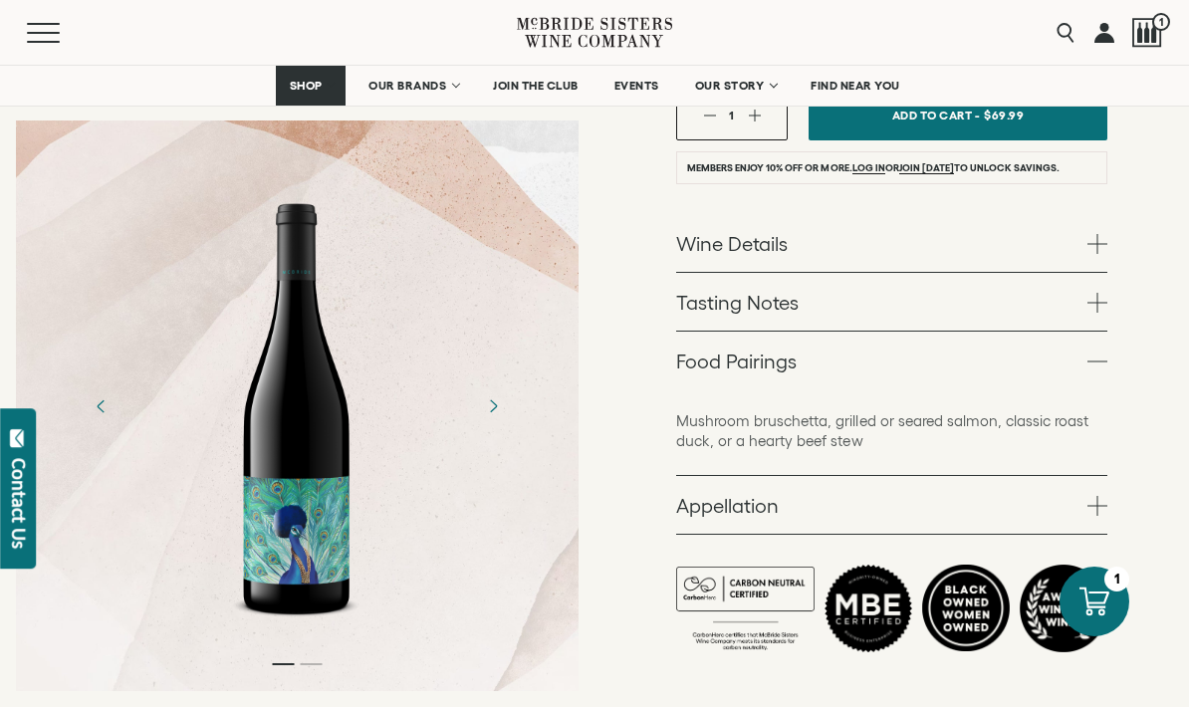
click at [1082, 282] on link "Tasting Notes" at bounding box center [891, 302] width 431 height 58
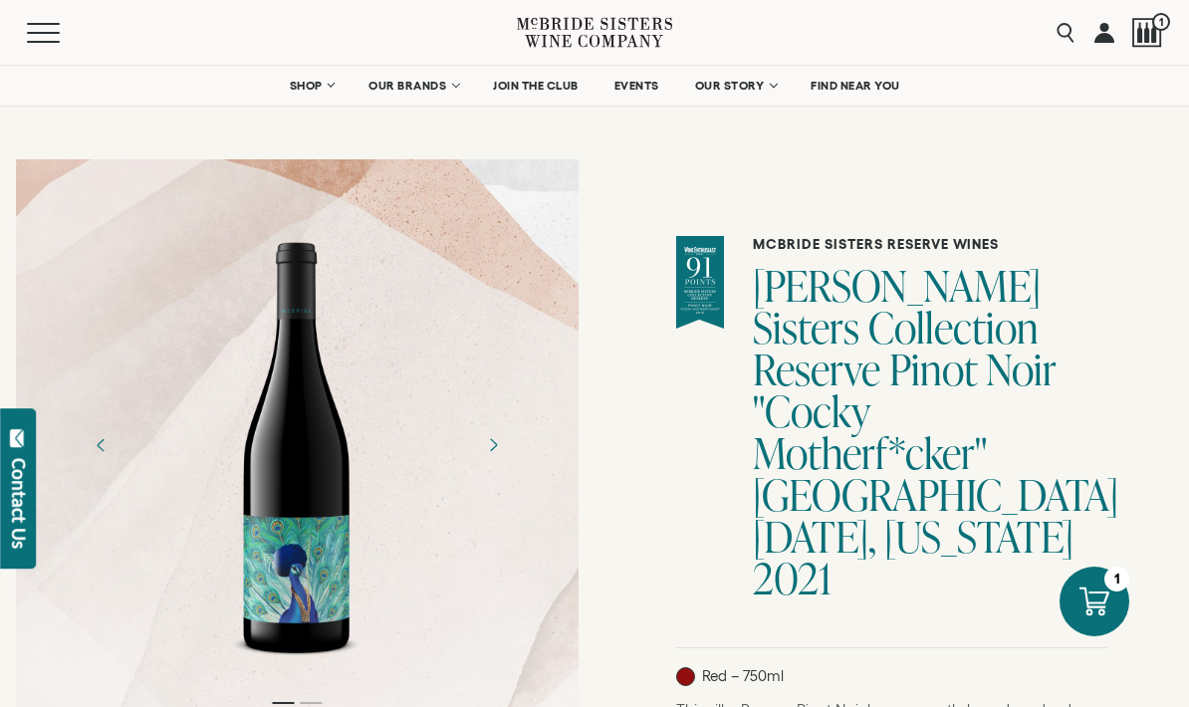
scroll to position [0, 0]
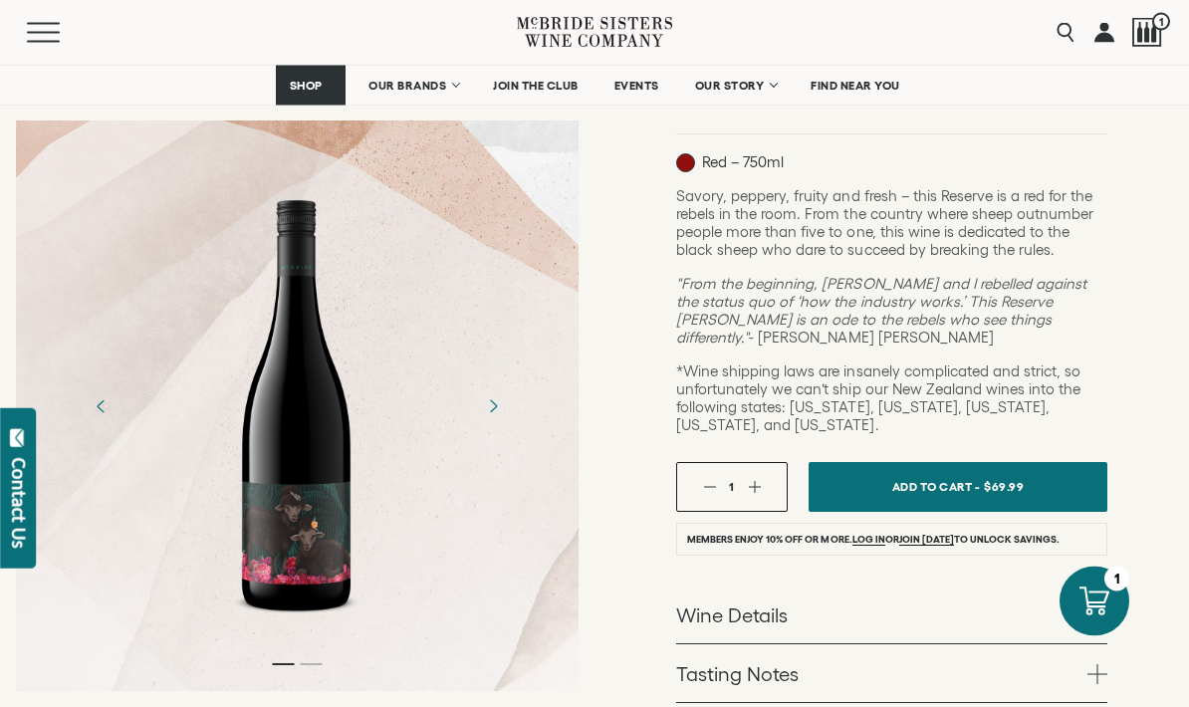
scroll to position [450, 0]
click at [928, 585] on link "Wine Details" at bounding box center [891, 614] width 431 height 58
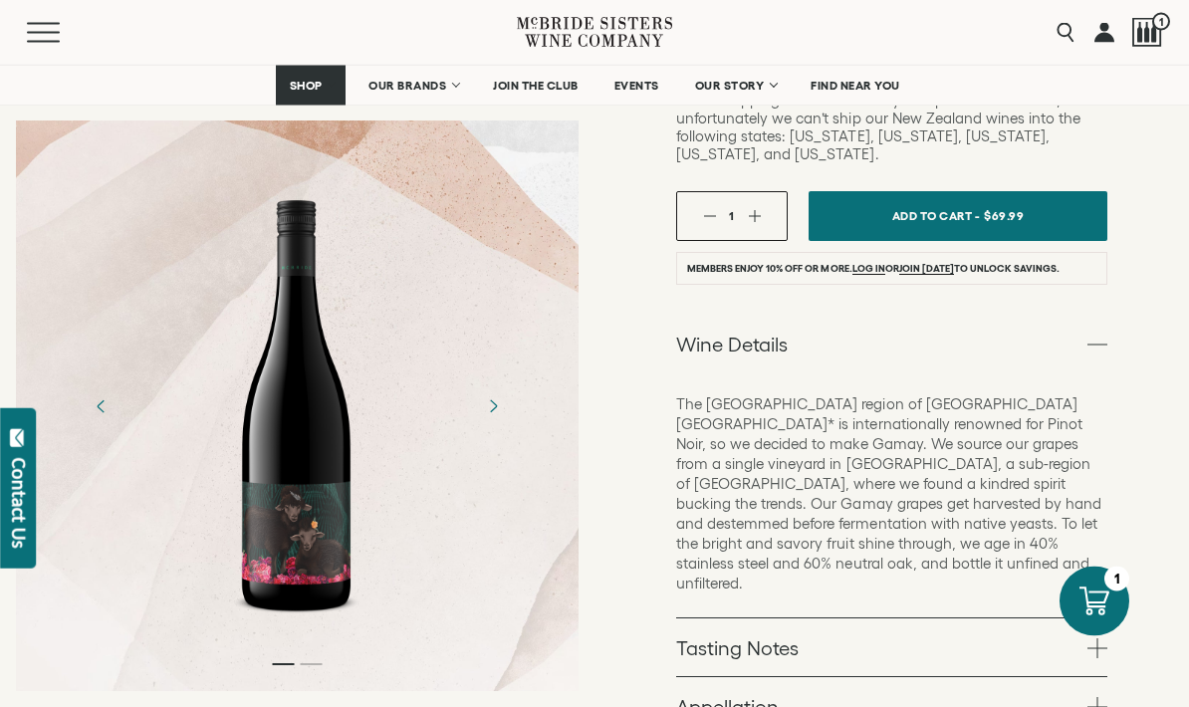
scroll to position [723, 0]
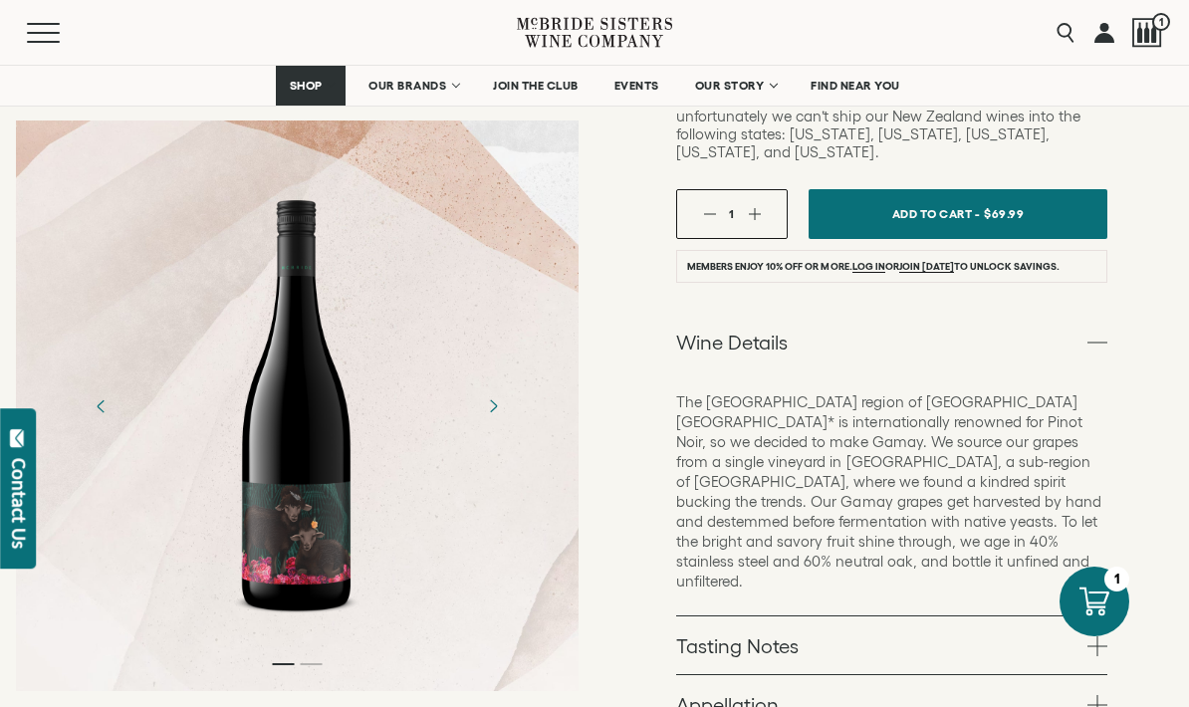
click at [974, 616] on link "Tasting Notes" at bounding box center [891, 645] width 431 height 58
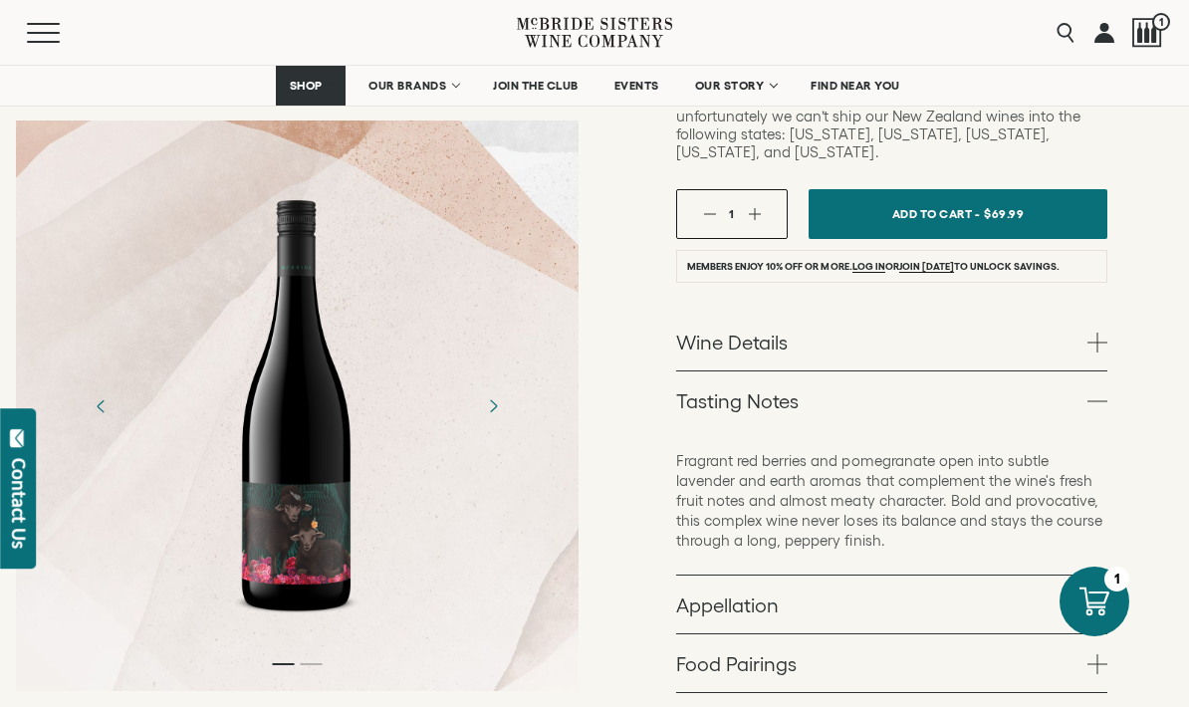
click at [872, 634] on link "Food Pairings" at bounding box center [891, 663] width 431 height 58
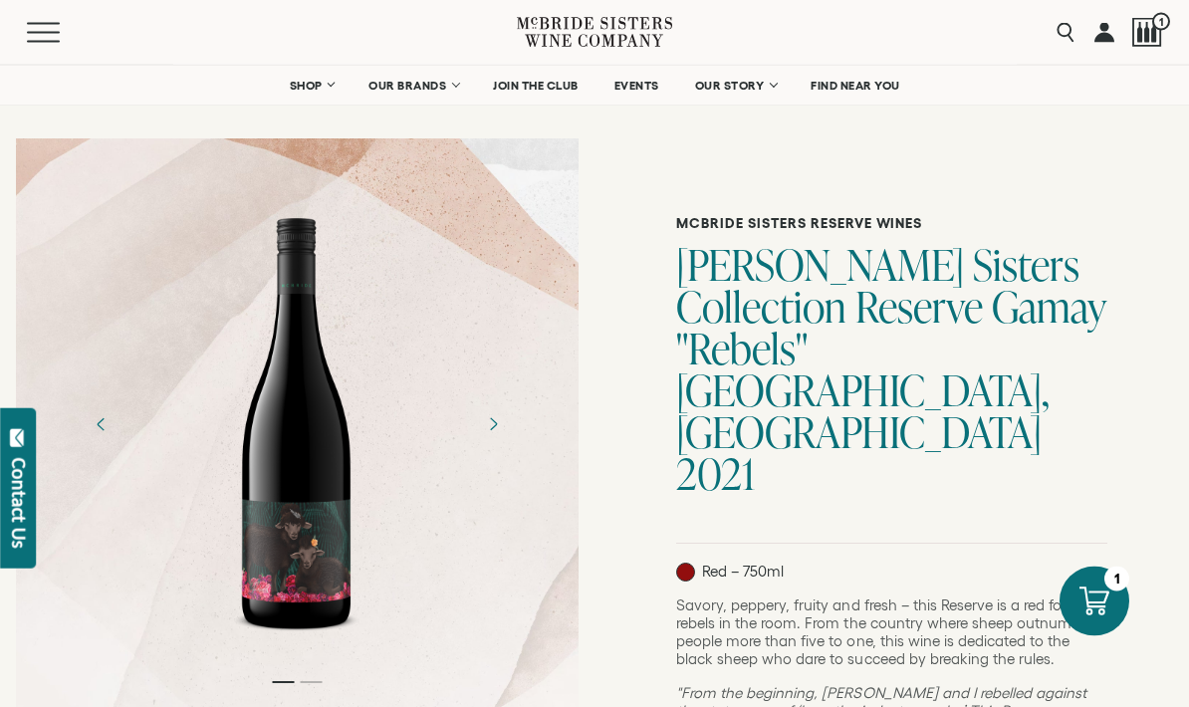
scroll to position [0, 0]
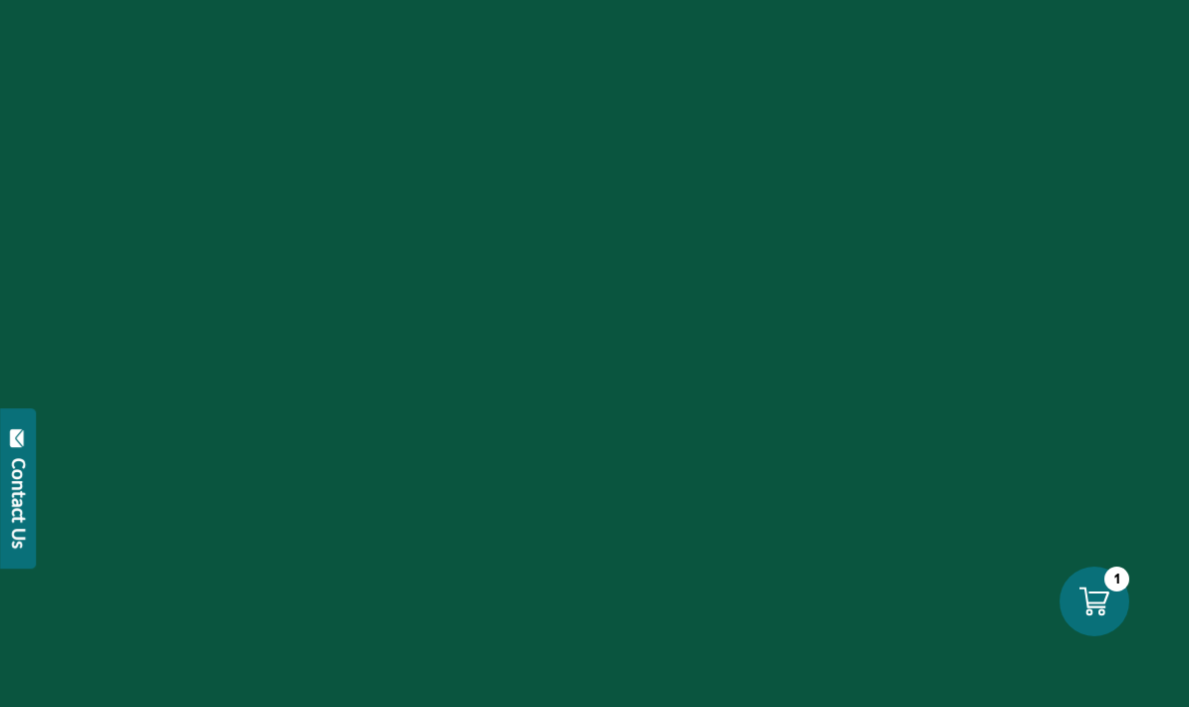
select select "****"
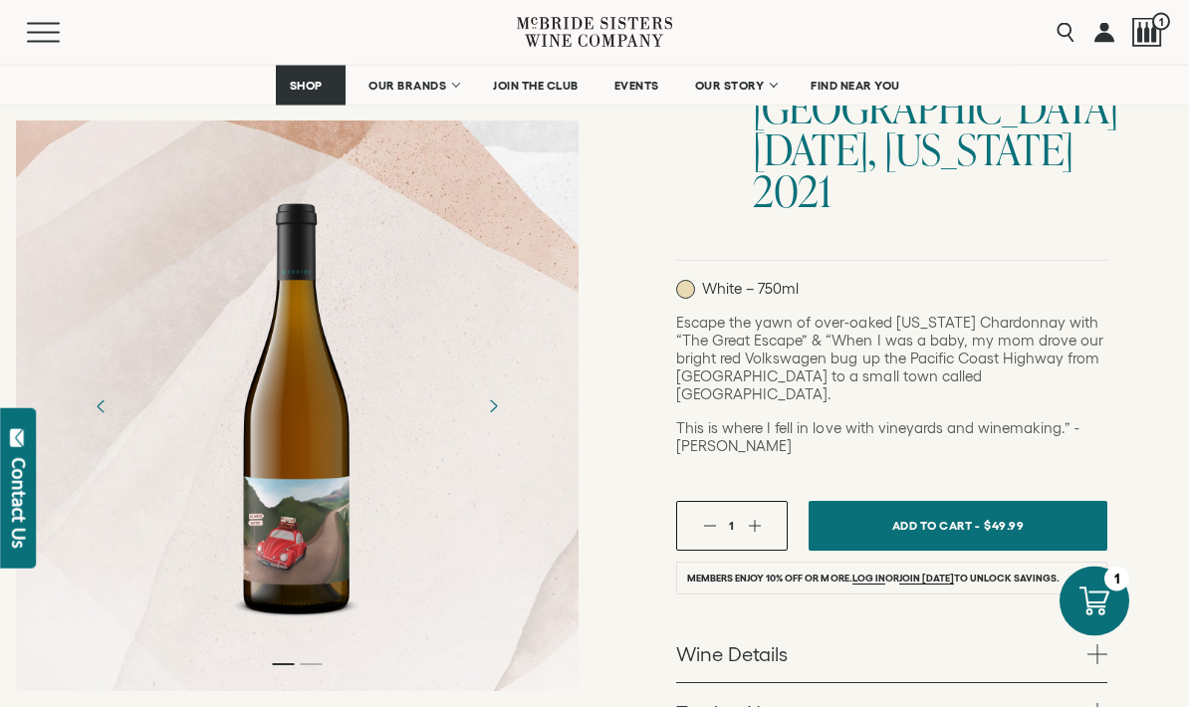
scroll to position [365, 0]
click at [922, 624] on link "Wine Details" at bounding box center [891, 653] width 431 height 58
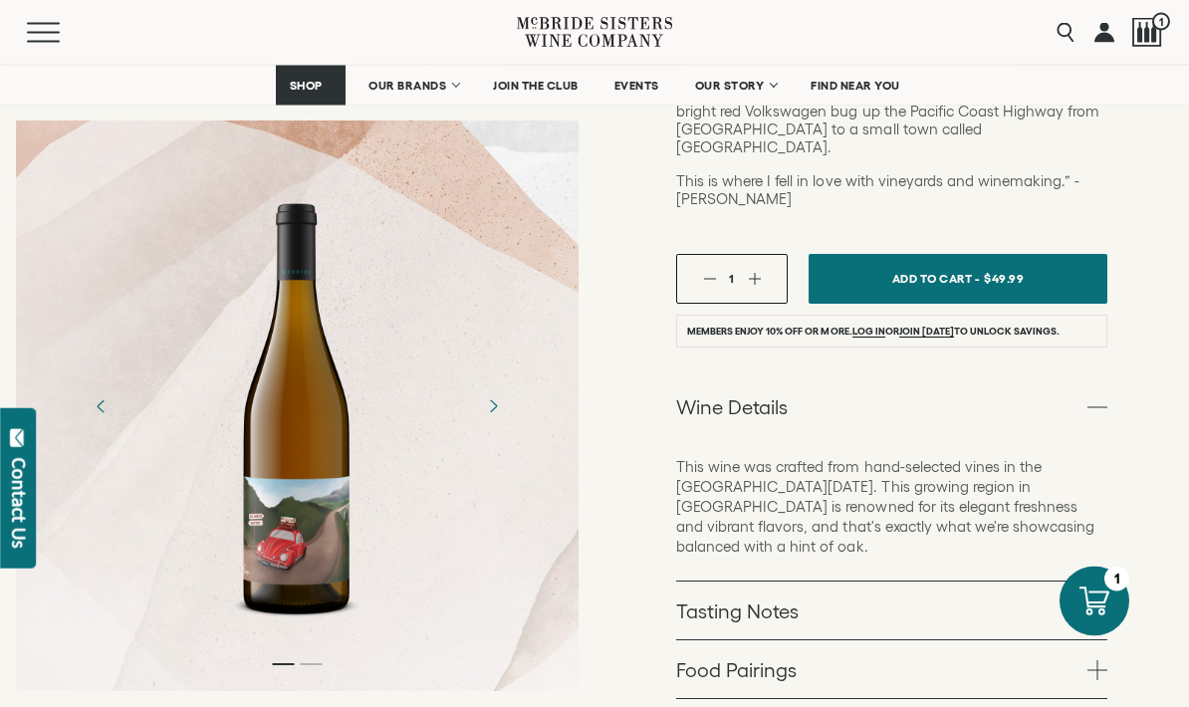
scroll to position [618, 0]
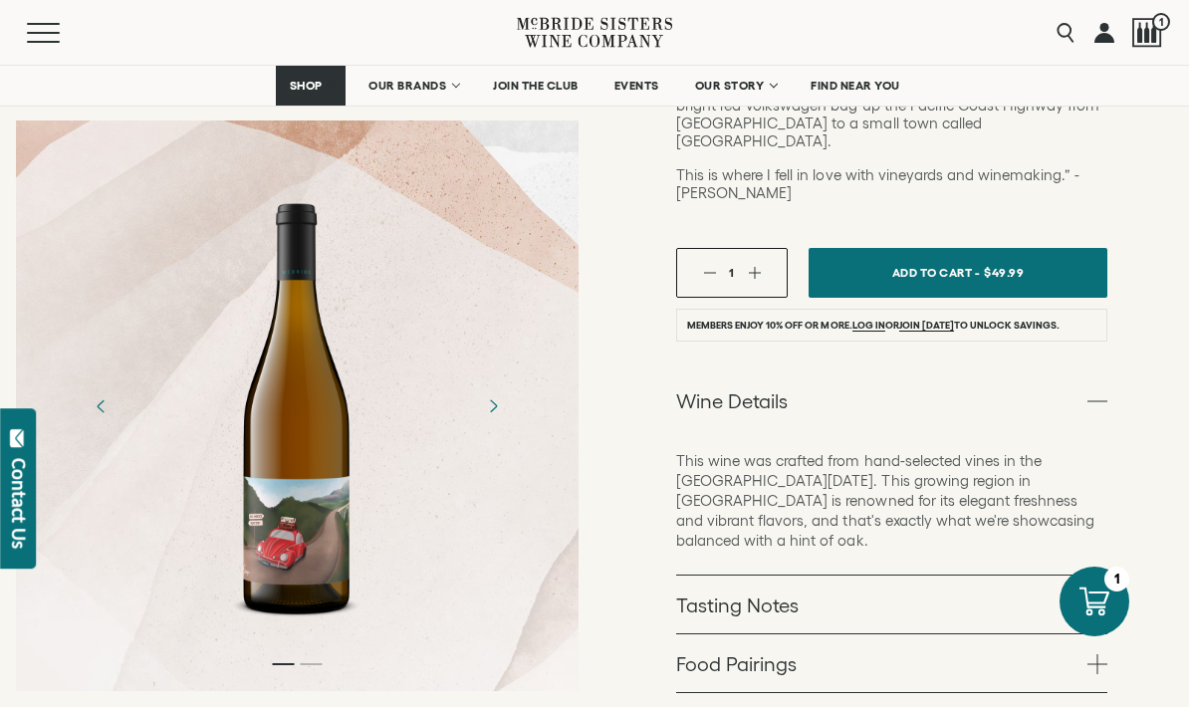
click at [948, 575] on link "Tasting Notes" at bounding box center [891, 604] width 431 height 58
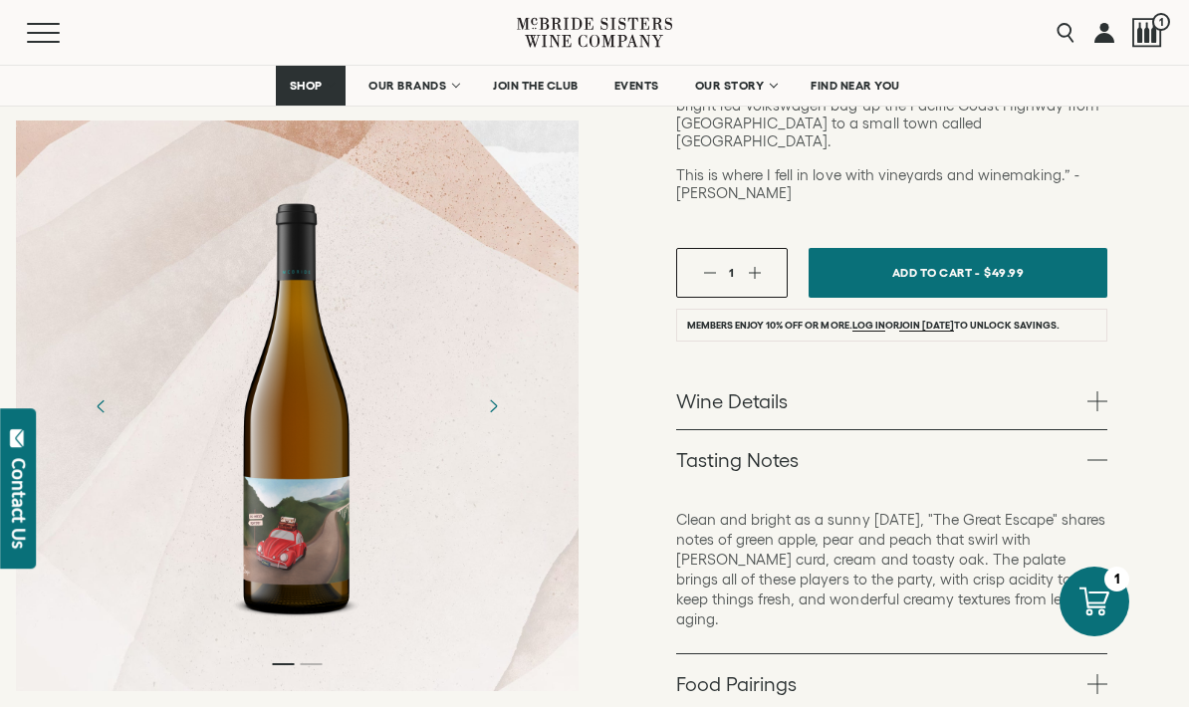
click at [965, 654] on link "Food Pairings" at bounding box center [891, 683] width 431 height 58
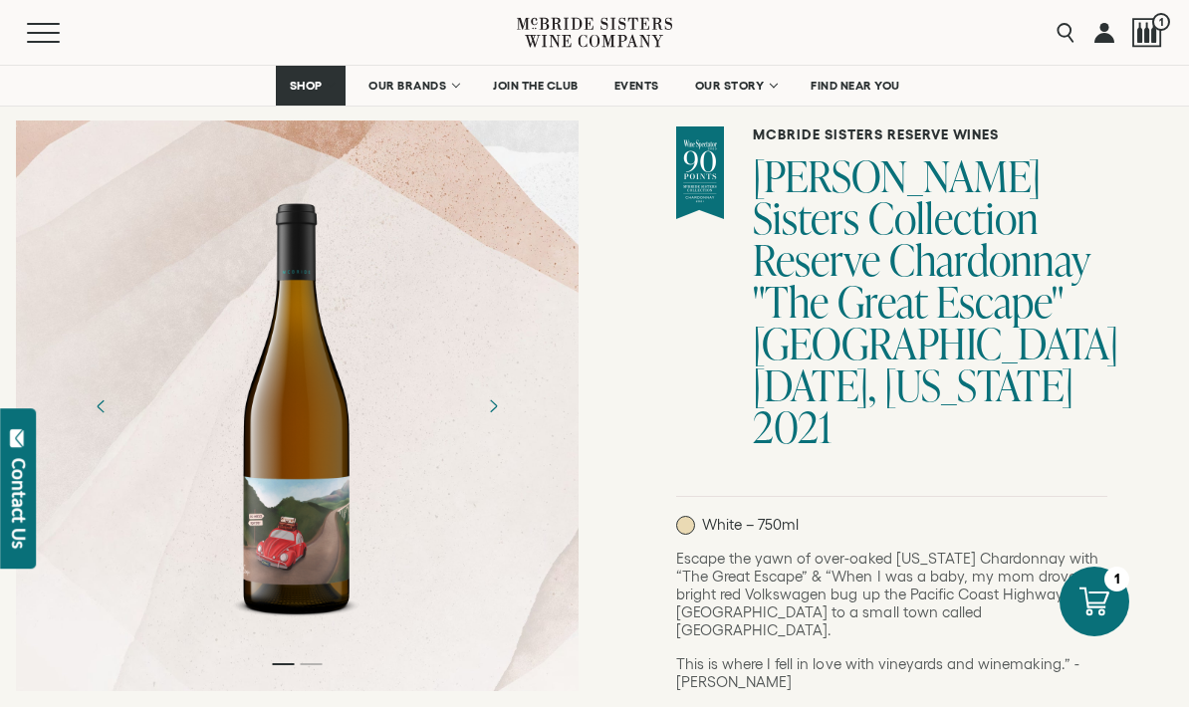
scroll to position [110, 0]
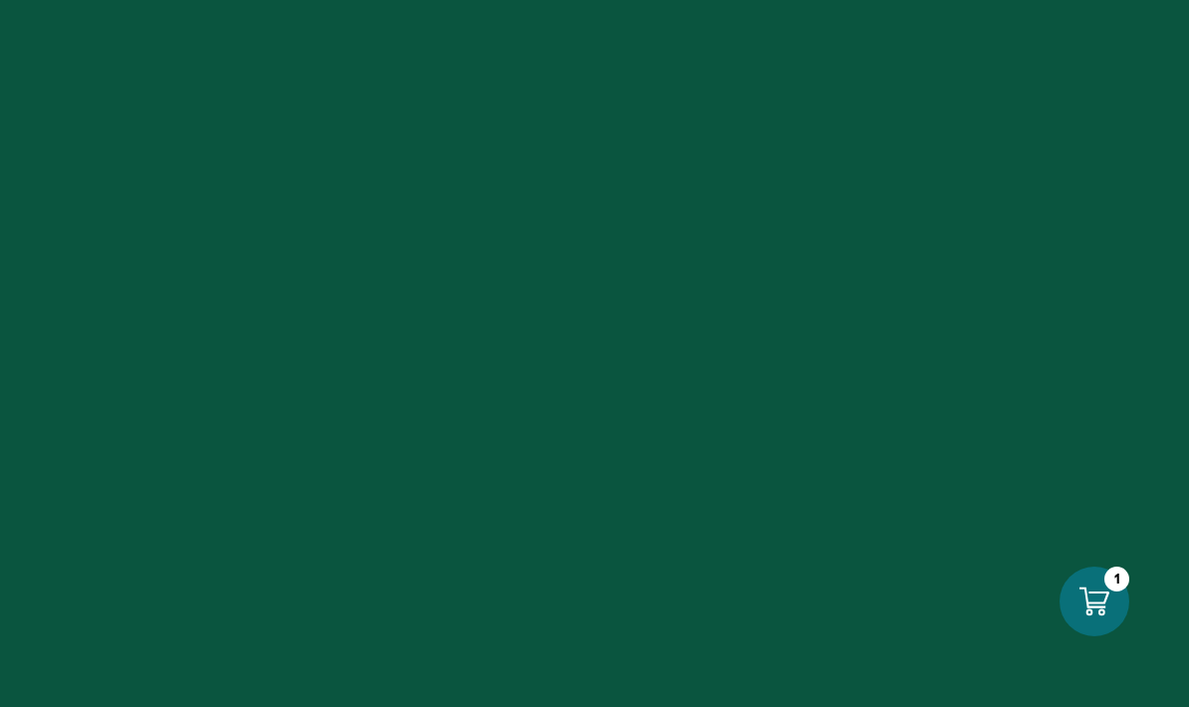
select select "****"
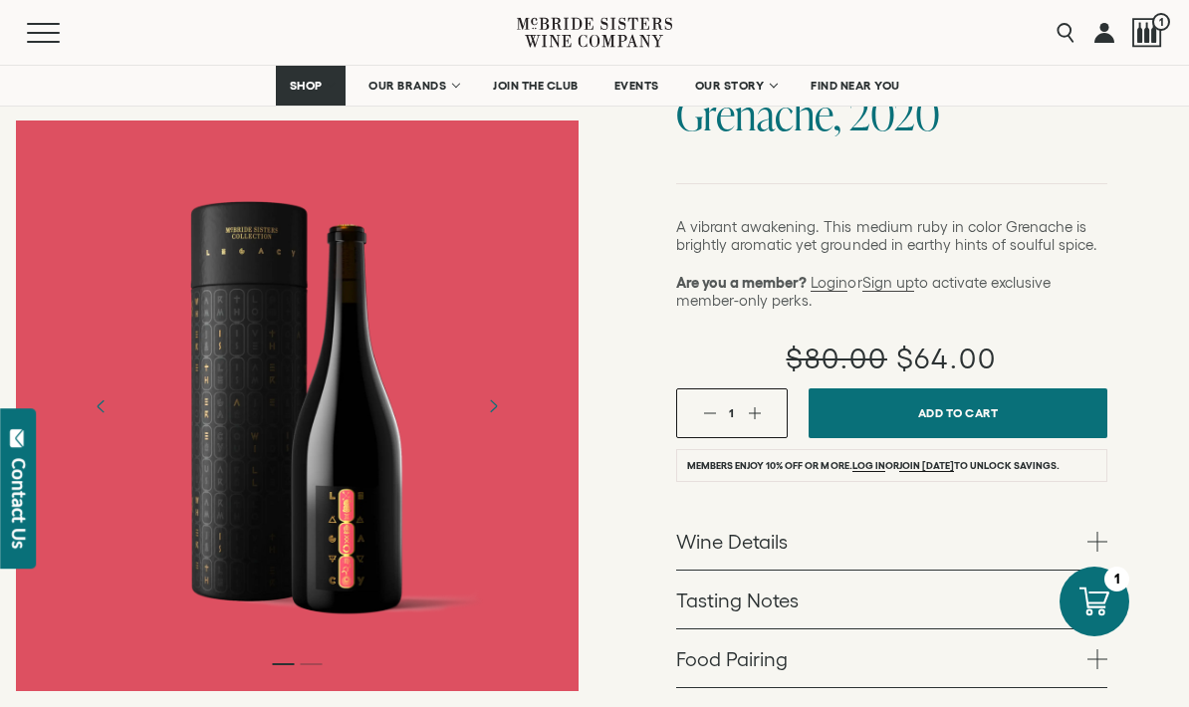
scroll to position [268, 0]
click at [984, 511] on link "Wine Details" at bounding box center [891, 540] width 431 height 58
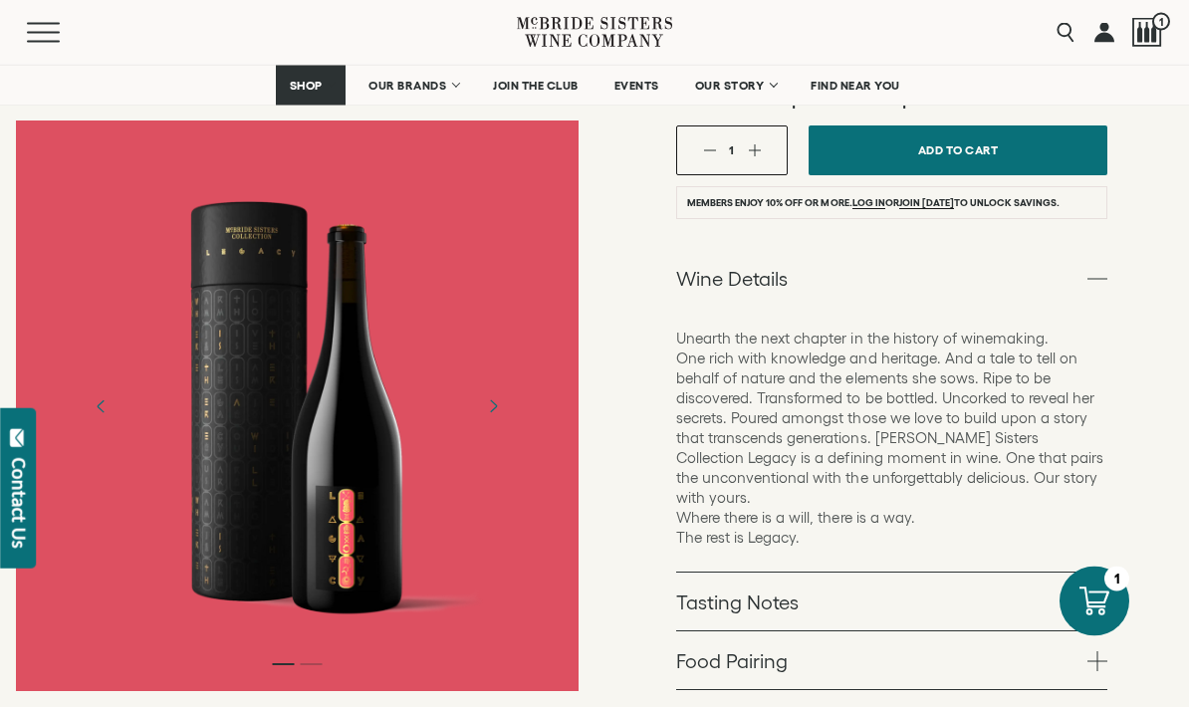
scroll to position [530, 0]
click at [953, 572] on link "Tasting Notes" at bounding box center [891, 601] width 431 height 58
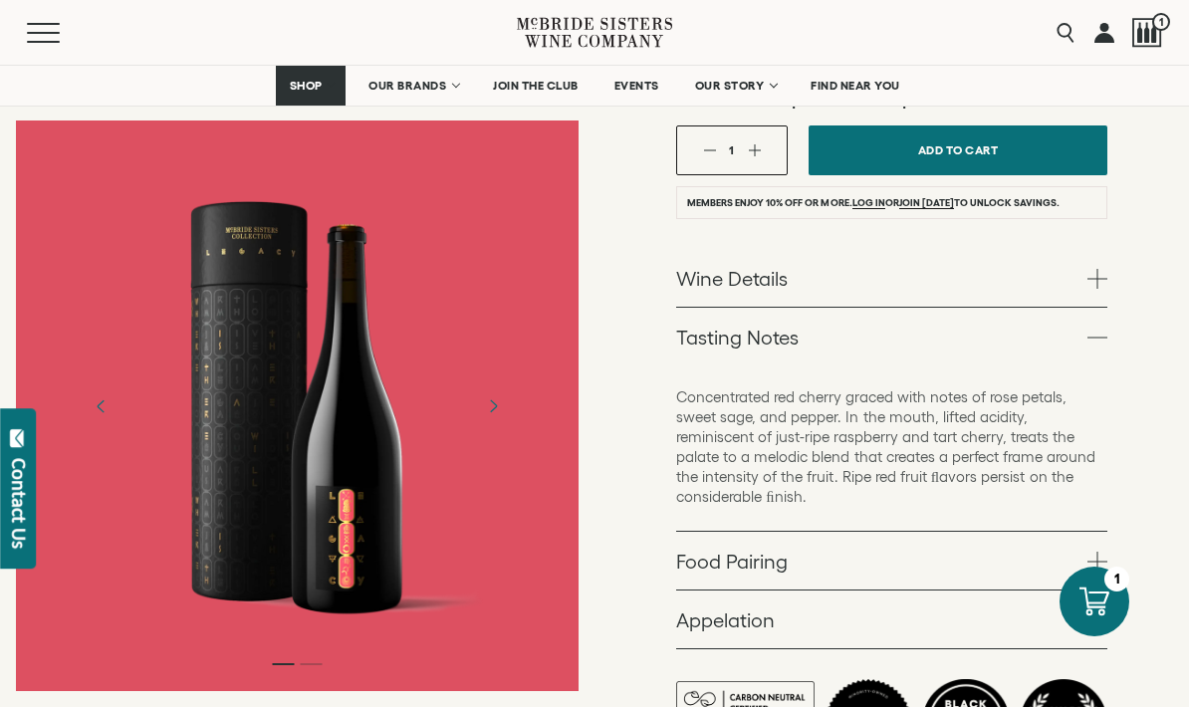
click at [985, 532] on link "Food Pairing" at bounding box center [891, 561] width 431 height 58
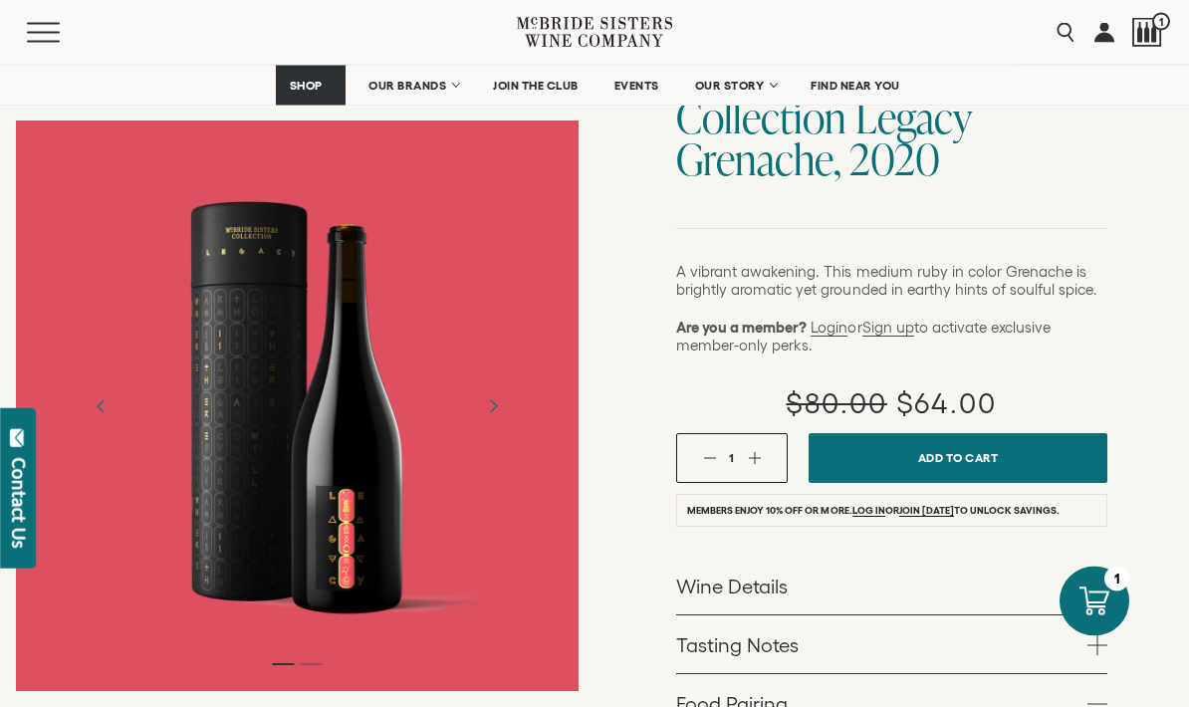
scroll to position [212, 0]
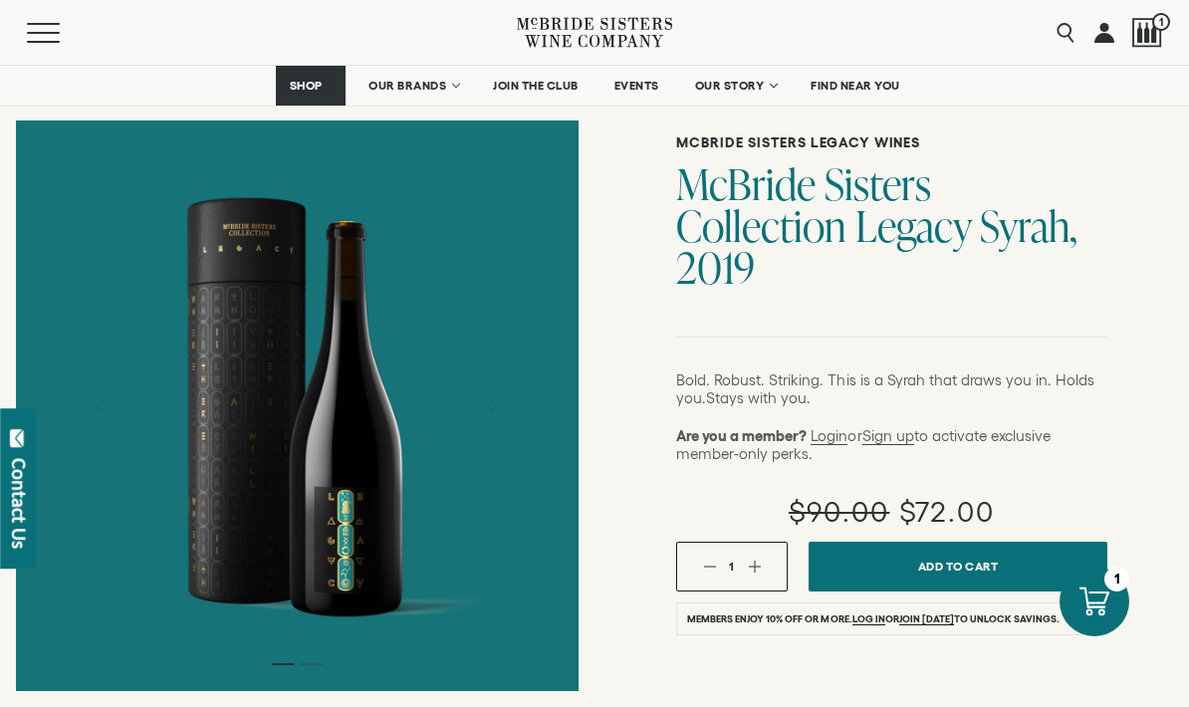
scroll to position [135, 0]
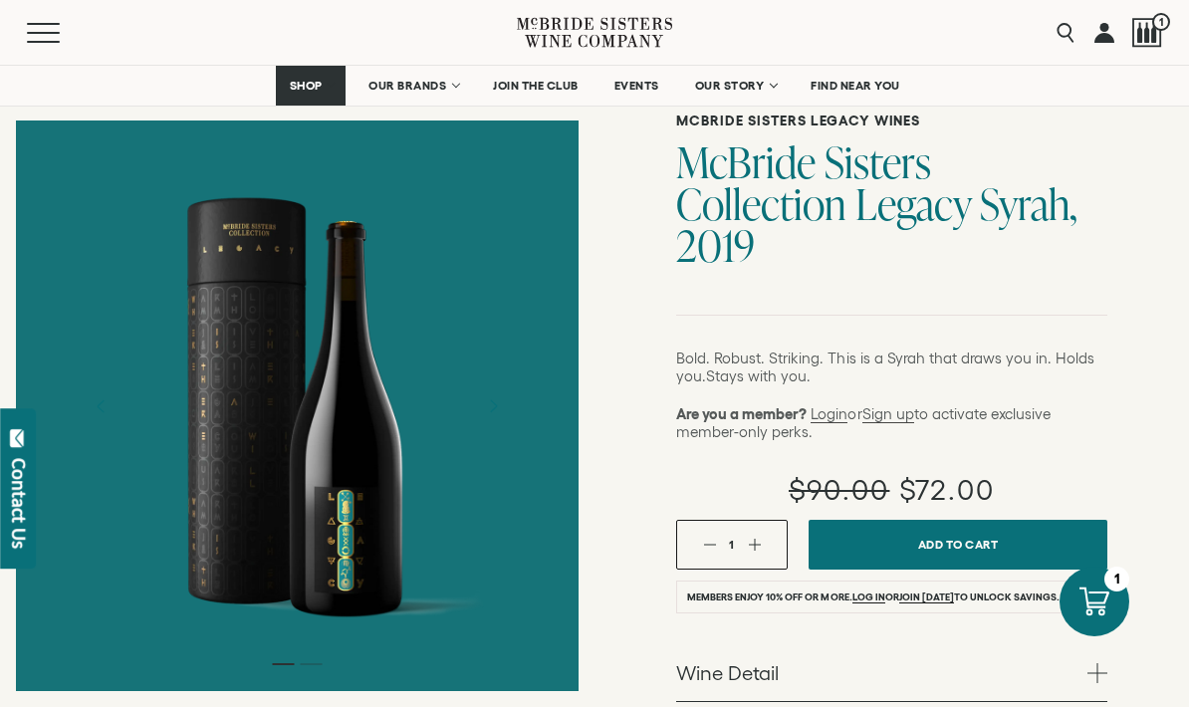
click at [914, 643] on link "Wine Detail" at bounding box center [891, 672] width 431 height 58
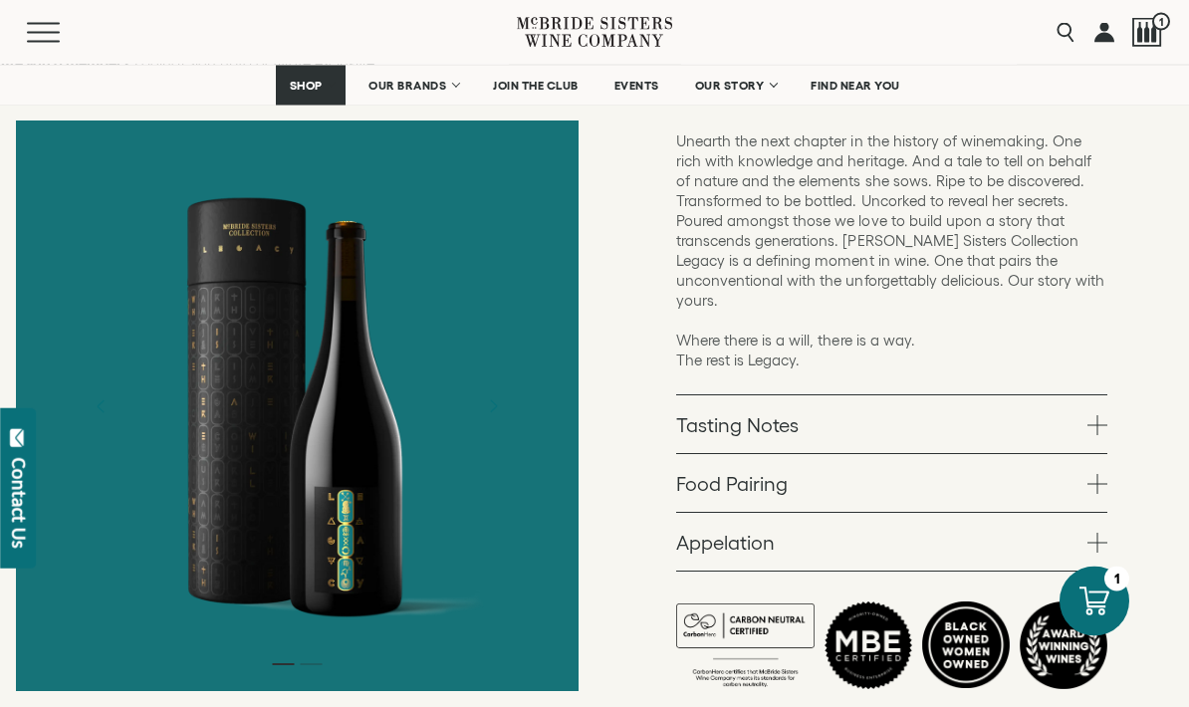
scroll to position [727, 0]
click at [982, 454] on link "Food Pairing" at bounding box center [891, 483] width 431 height 58
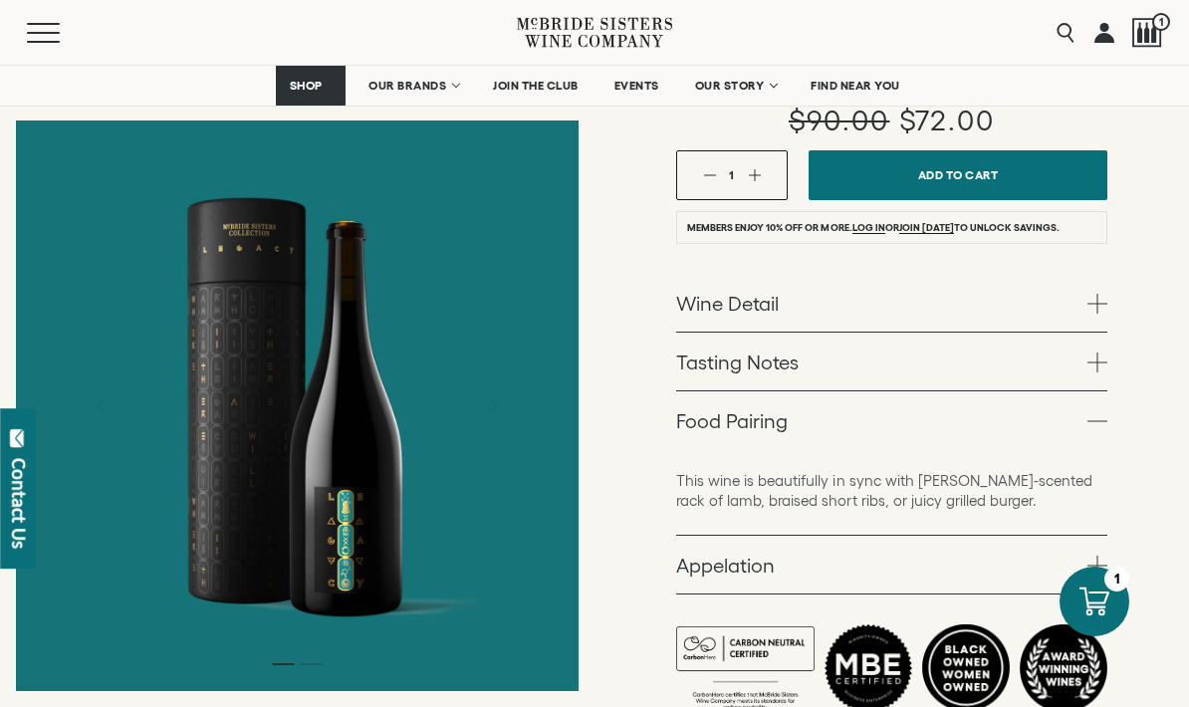
scroll to position [461, 0]
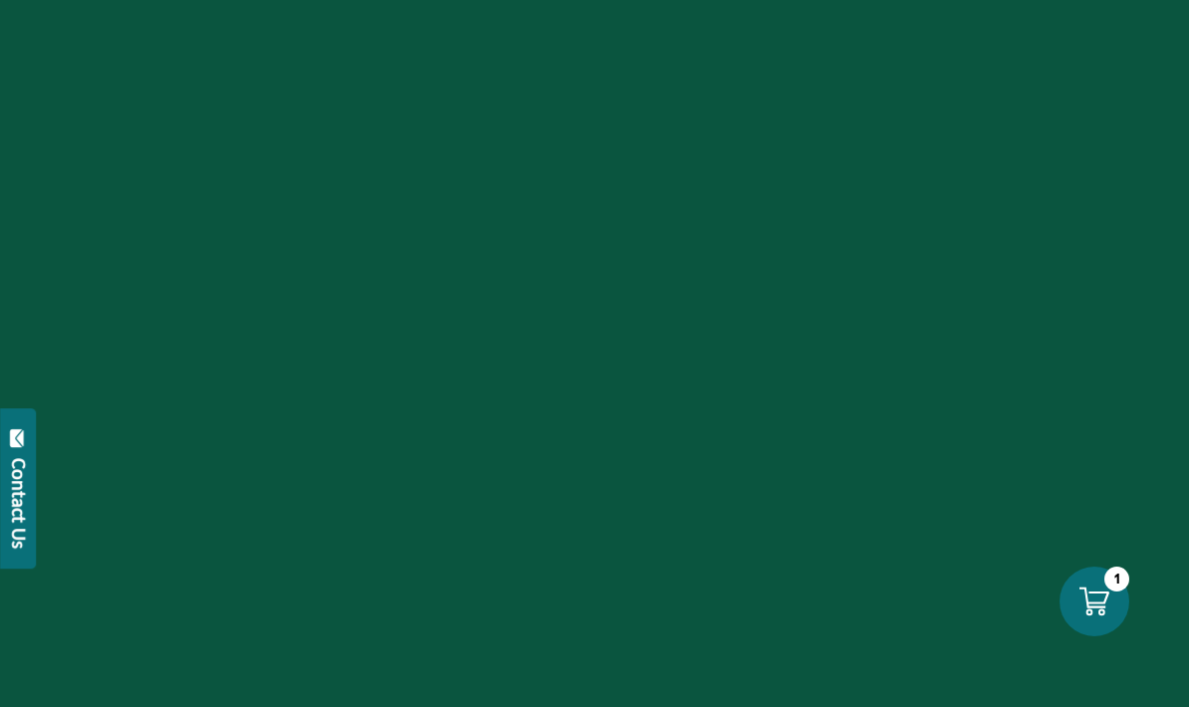
select select "****"
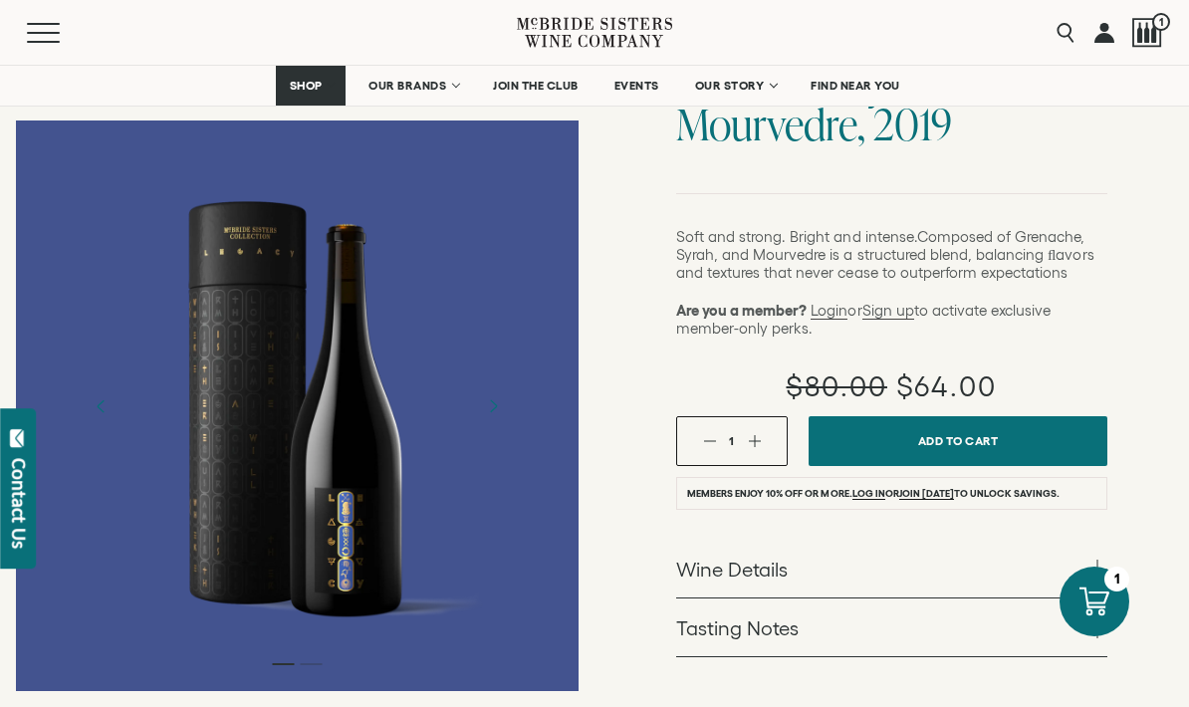
scroll to position [314, 0]
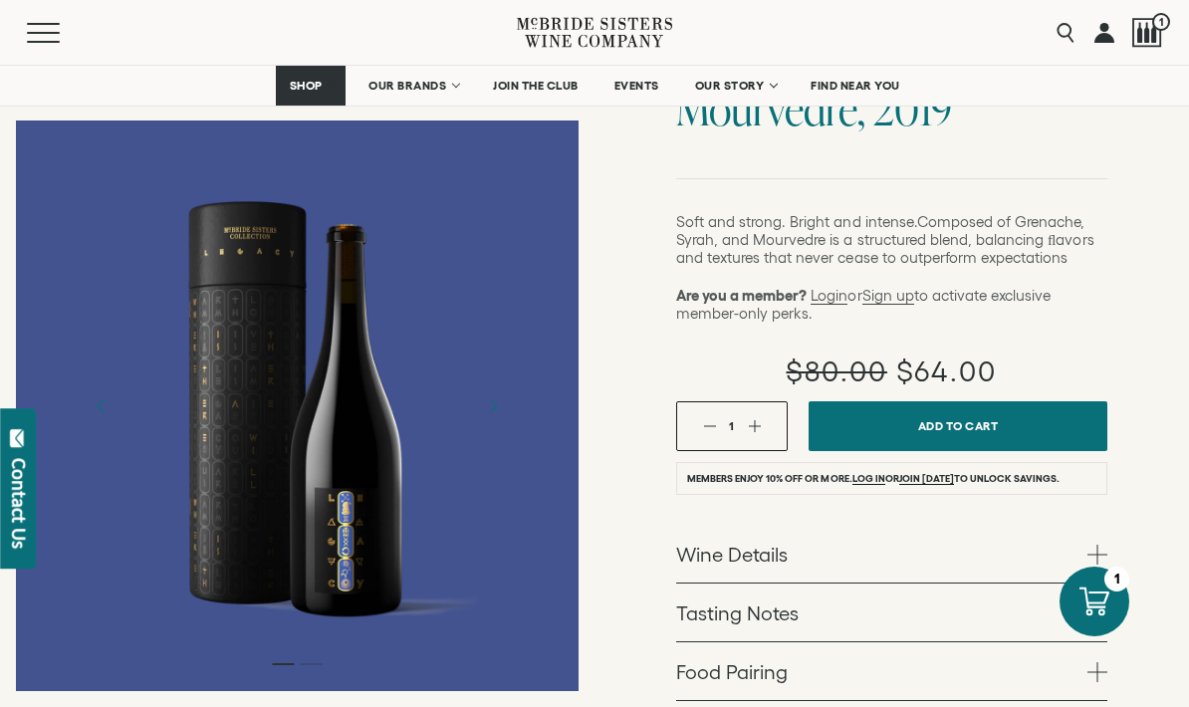
click at [914, 525] on link "Wine Details" at bounding box center [891, 554] width 431 height 58
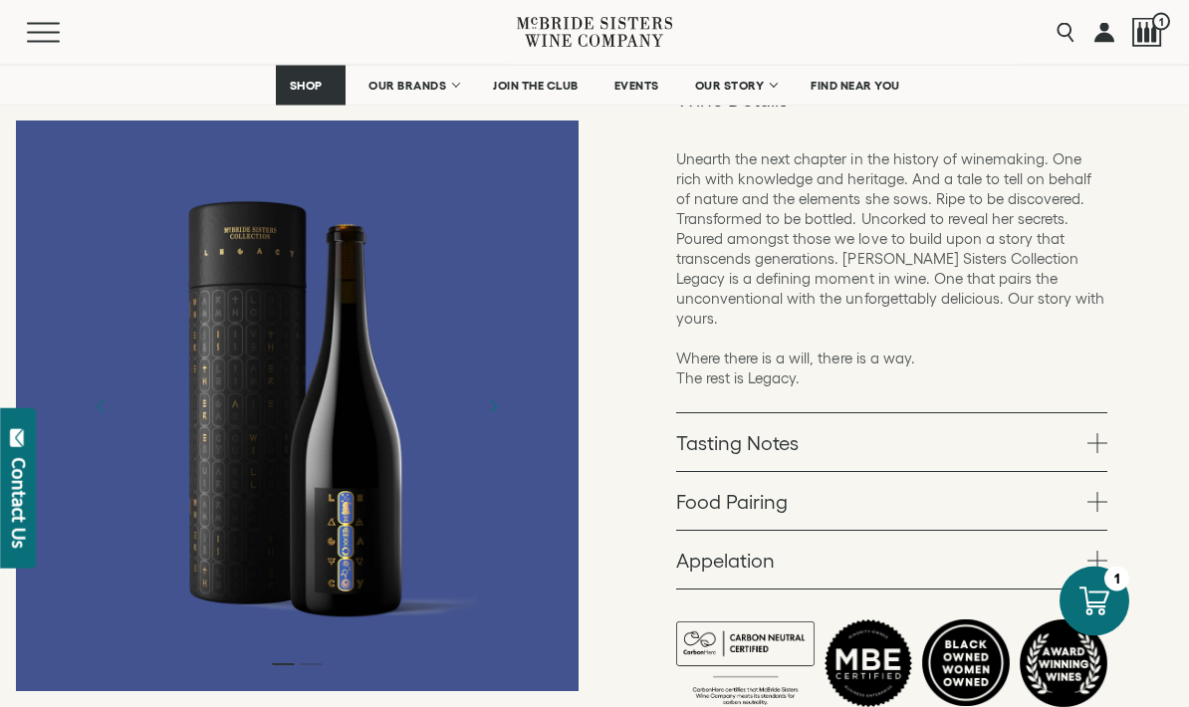
scroll to position [769, 0]
click at [939, 413] on link "Tasting Notes" at bounding box center [891, 442] width 431 height 58
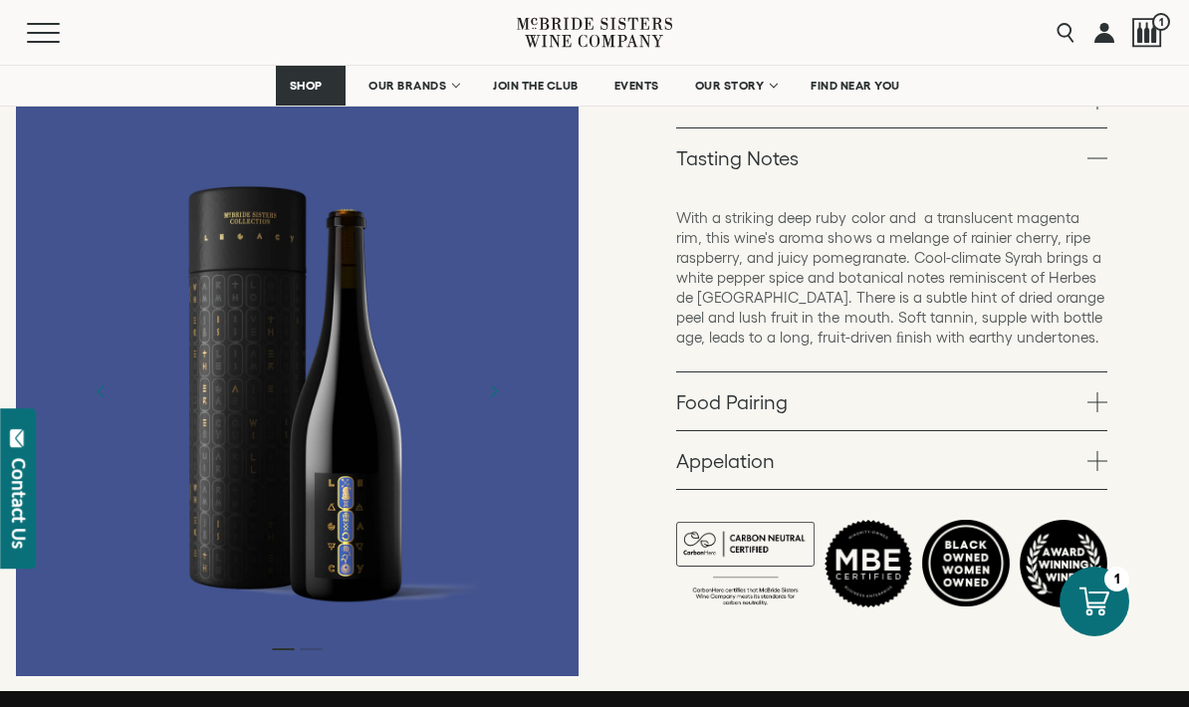
click at [910, 372] on link "Food Pairing" at bounding box center [891, 401] width 431 height 58
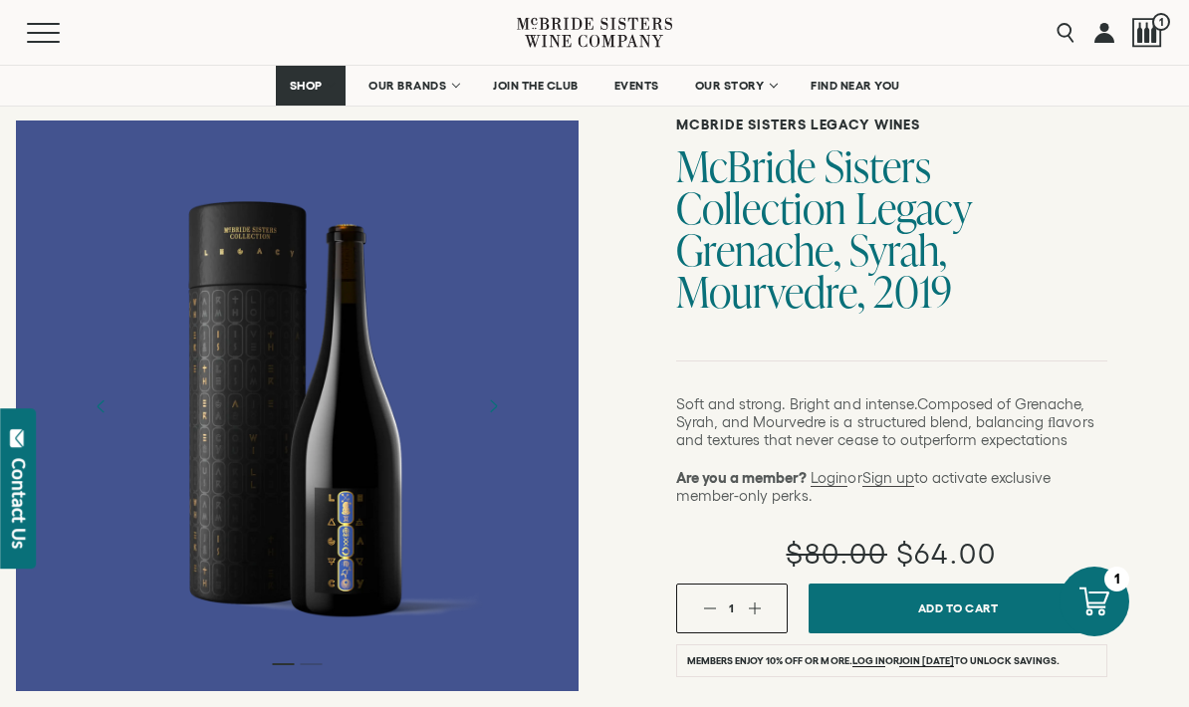
scroll to position [128, 0]
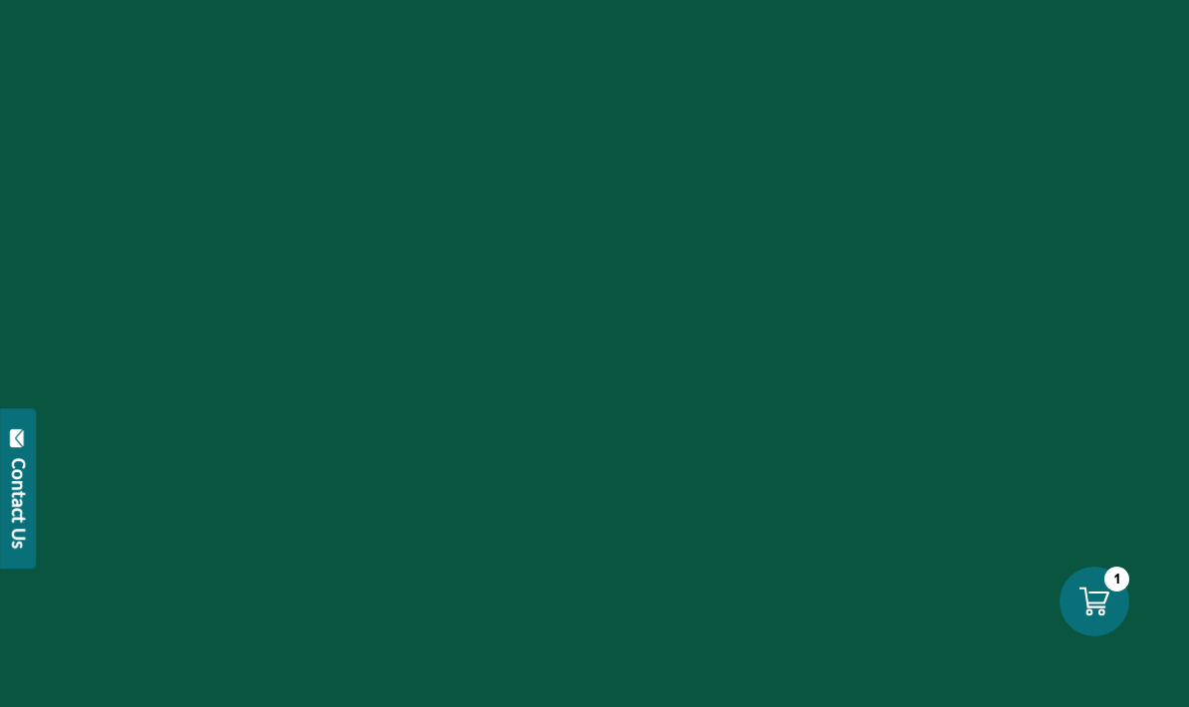
select select "****"
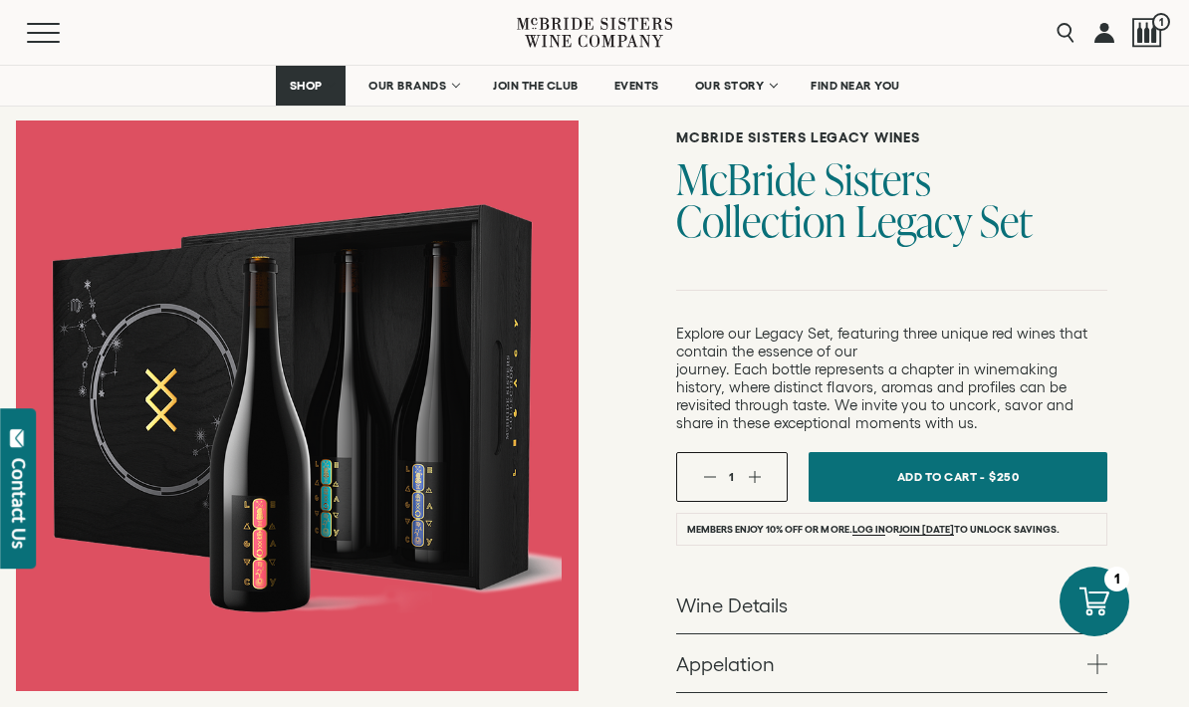
scroll to position [141, 0]
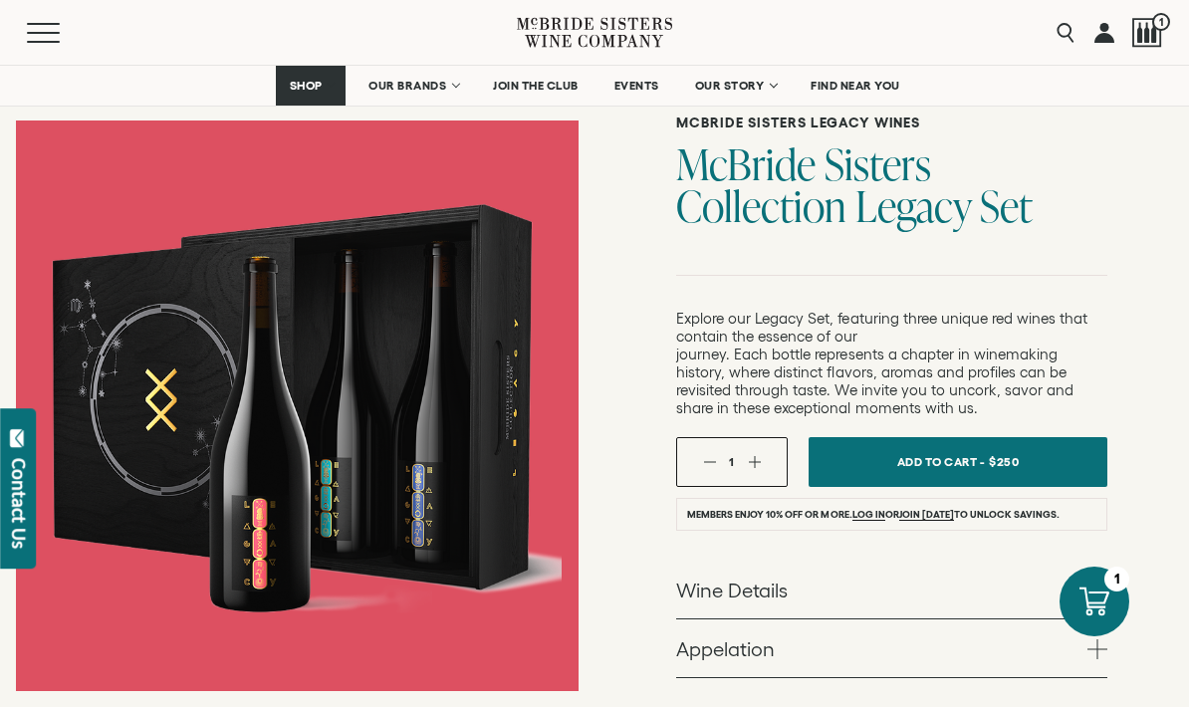
click at [850, 589] on link "Wine Details" at bounding box center [891, 589] width 431 height 58
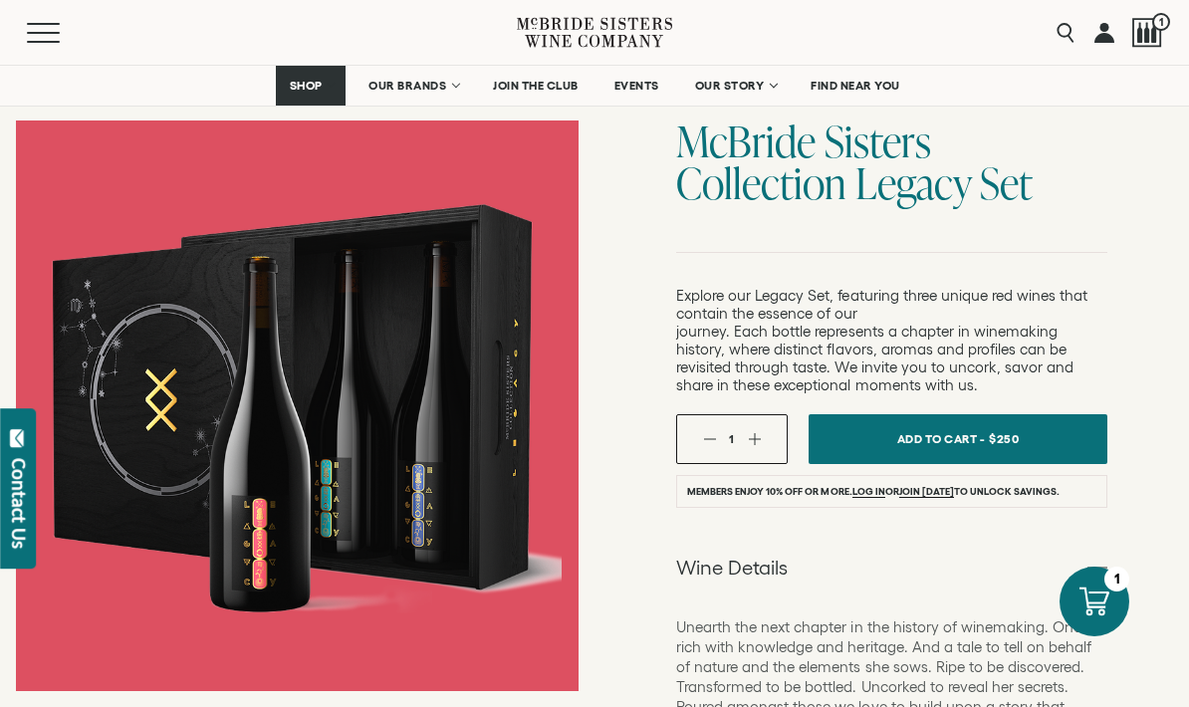
scroll to position [163, 0]
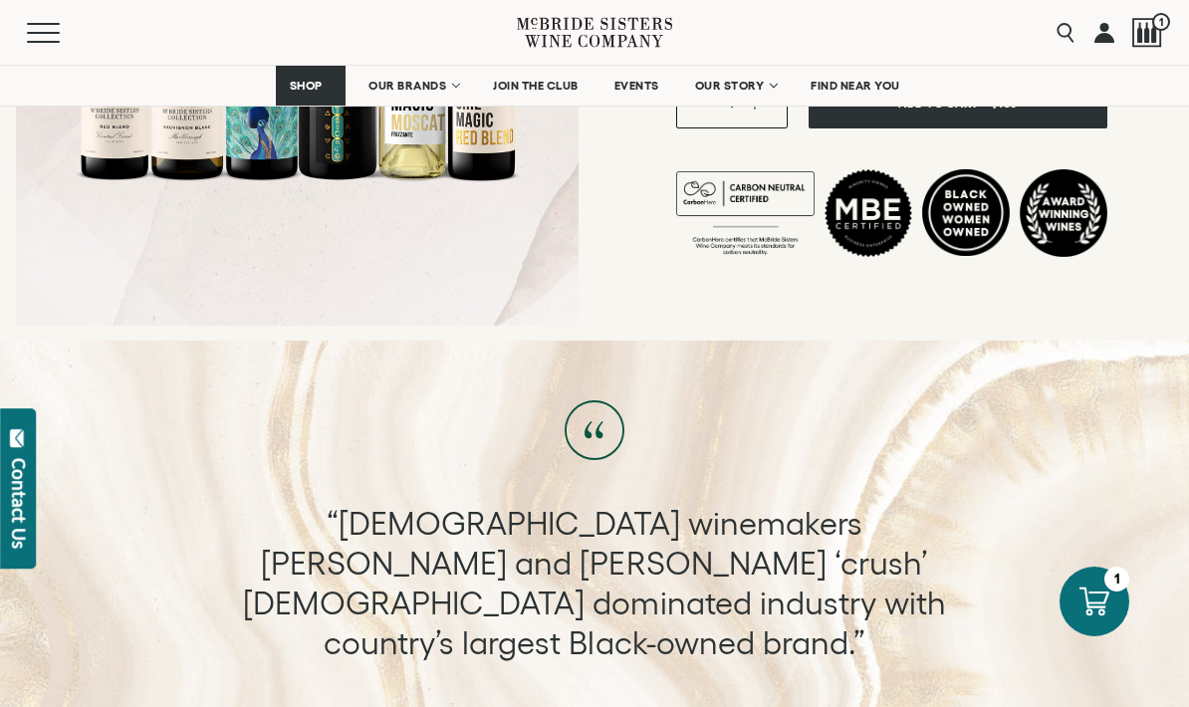
scroll to position [612, 0]
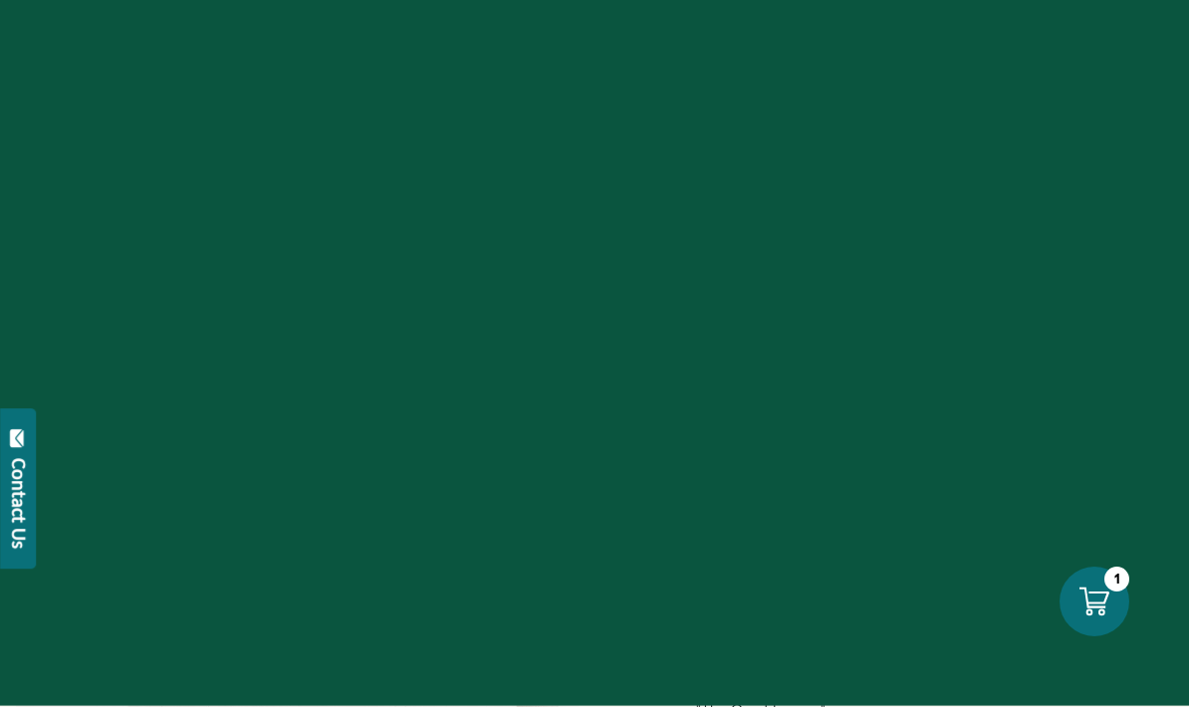
select select "****"
